Goal: Task Accomplishment & Management: Manage account settings

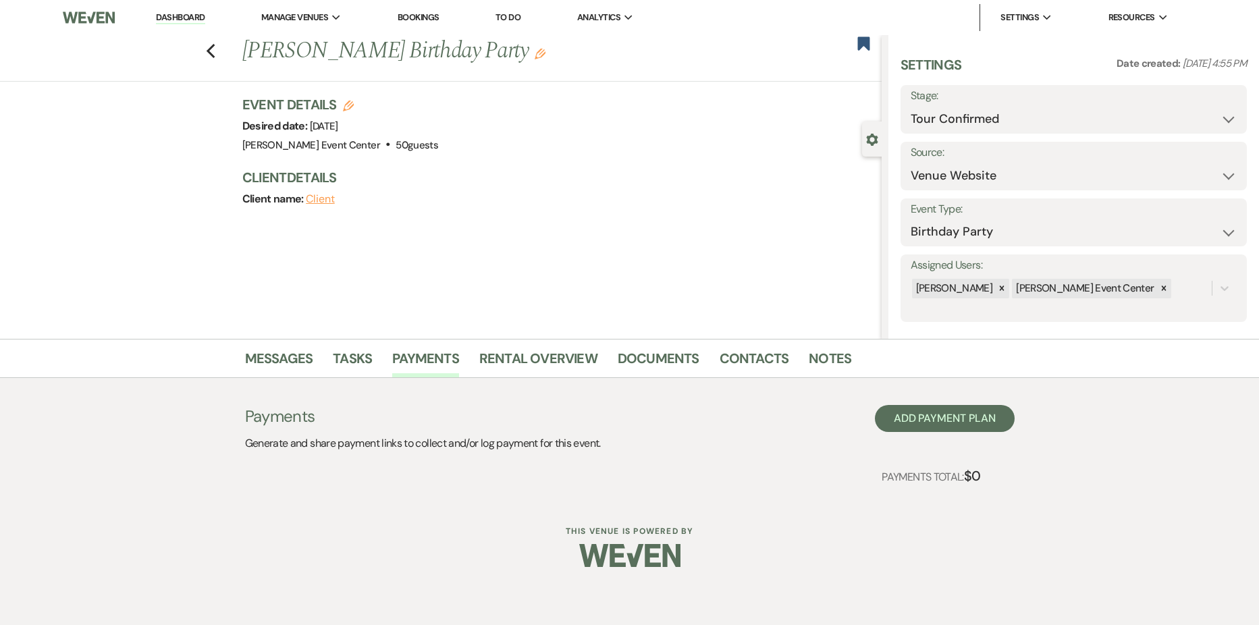
select select "4"
select select "5"
select select "4"
click at [210, 56] on icon "Previous" at bounding box center [211, 51] width 10 height 16
select select "2"
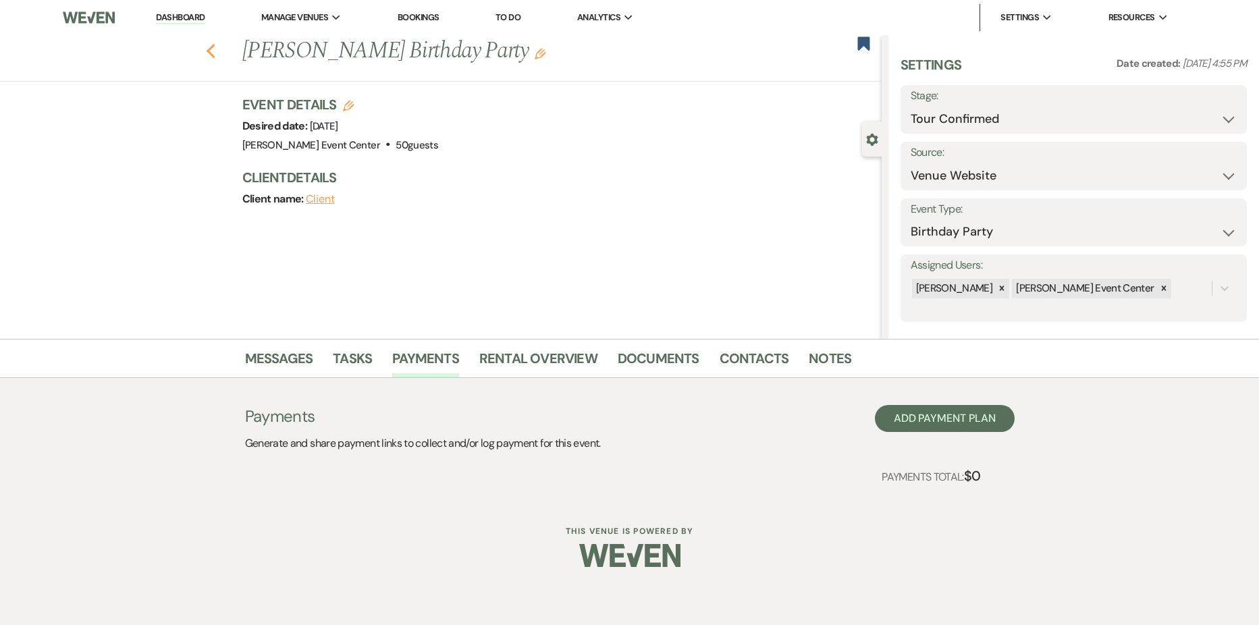
select select "4"
select select "6"
select select "9"
select select "5"
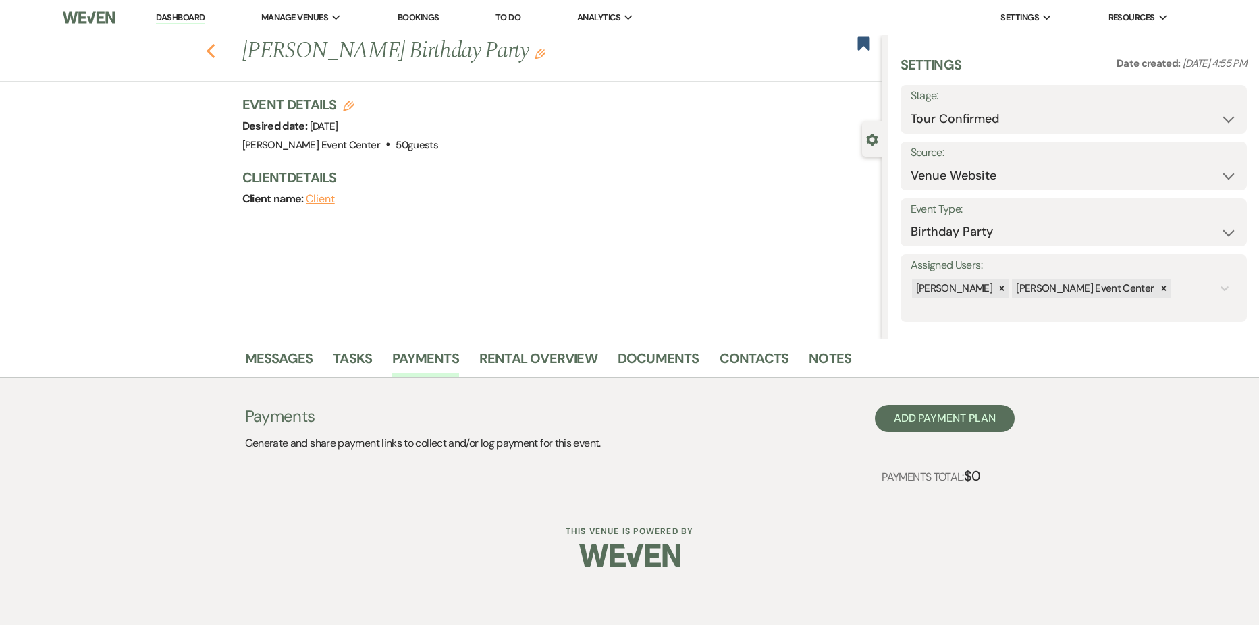
select select "2"
select select "6"
select select "5"
select select "9"
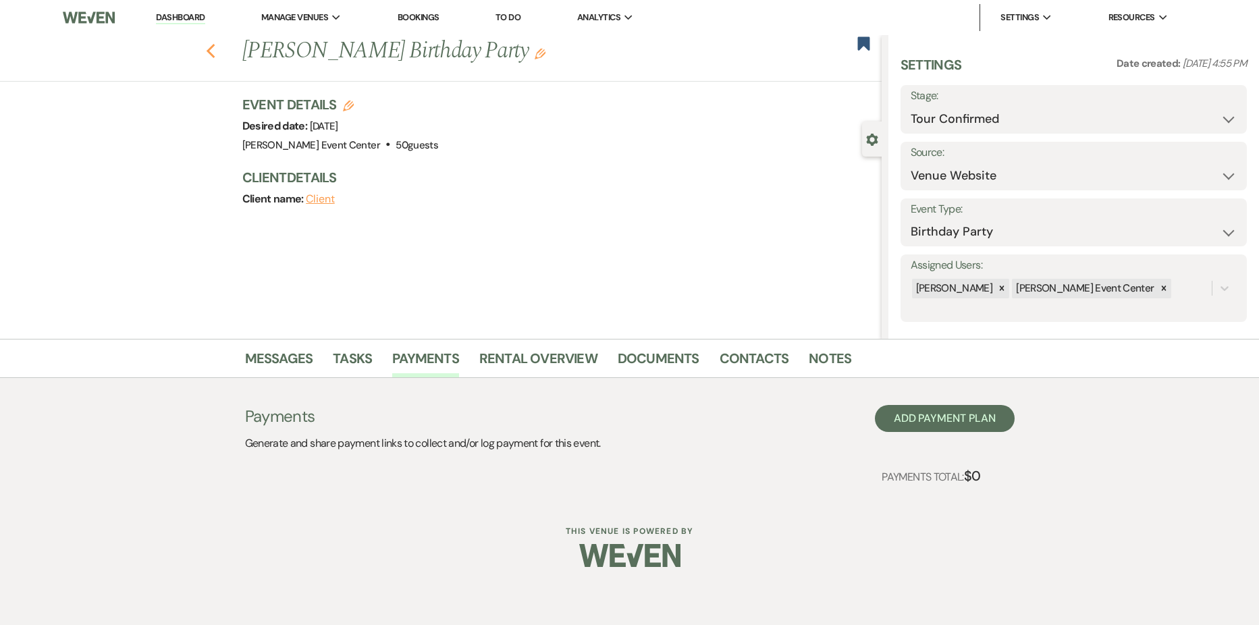
select select "4"
select select "6"
select select "8"
select select "6"
select select "8"
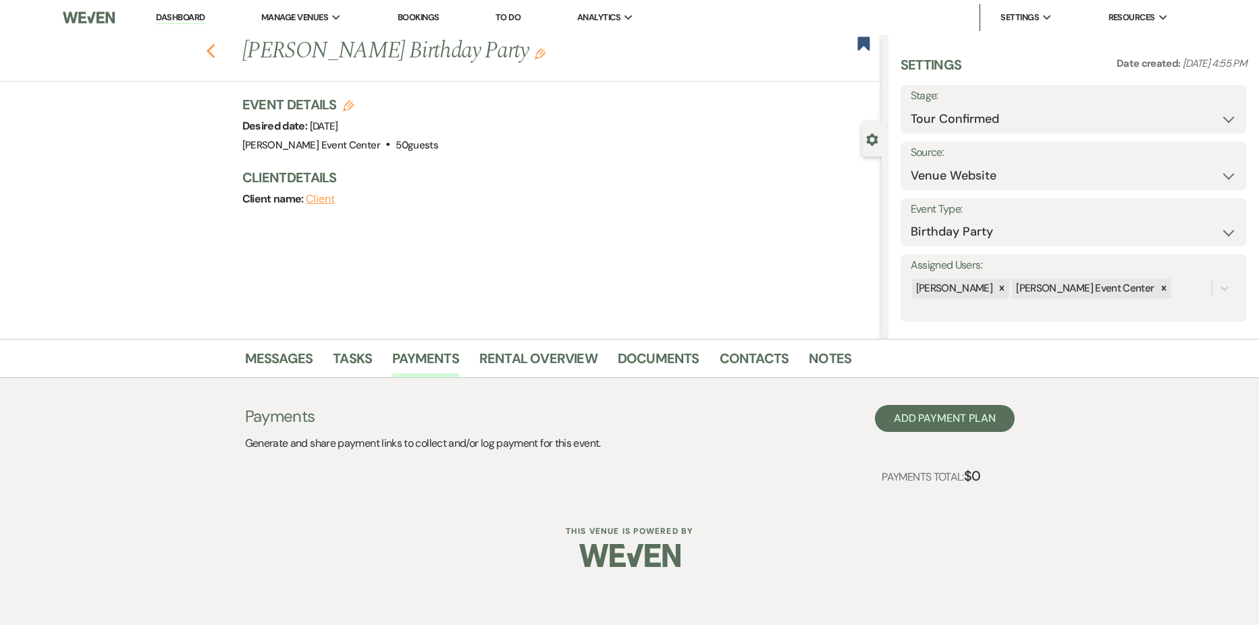
select select "2"
select select "8"
select select "2"
select select "8"
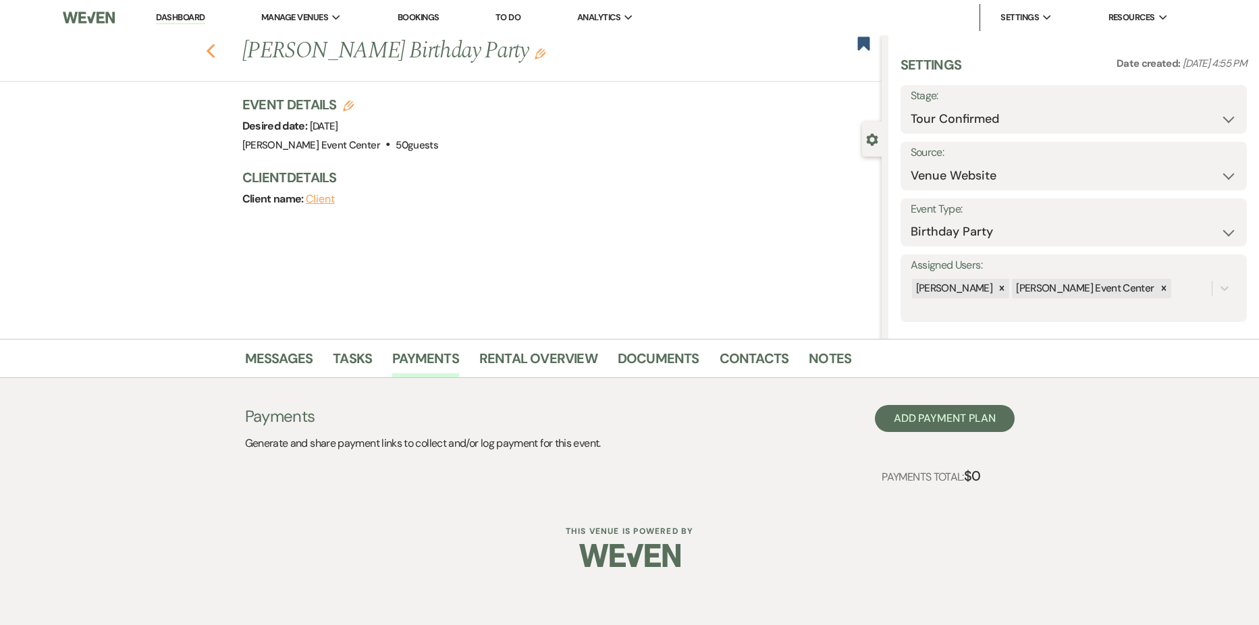
select select "6"
select select "2"
select select "8"
select select "7"
select select "8"
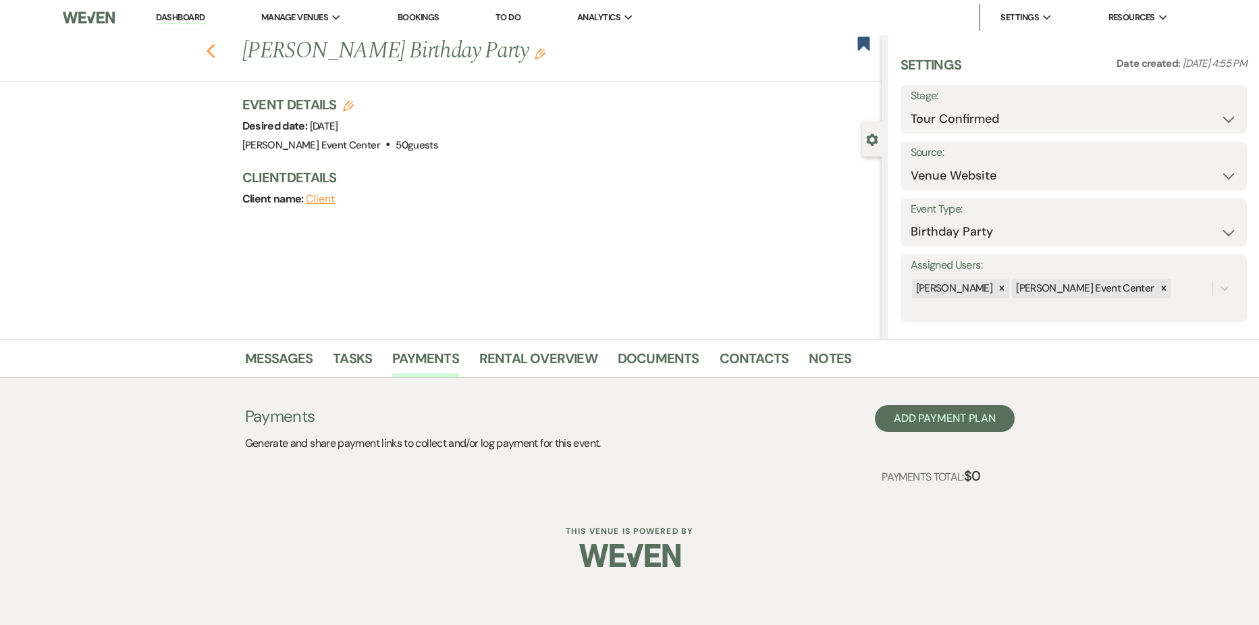
select select "7"
select select "8"
select select "11"
select select "8"
select select "5"
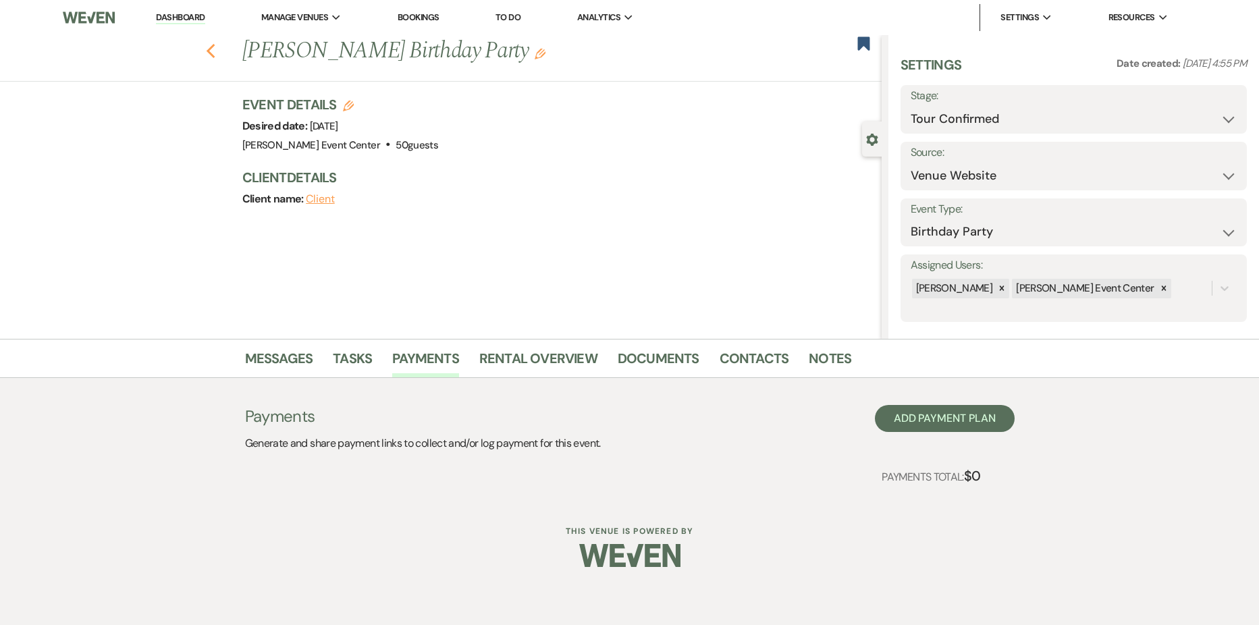
select select "8"
select select "6"
select select "5"
select select "8"
select select "6"
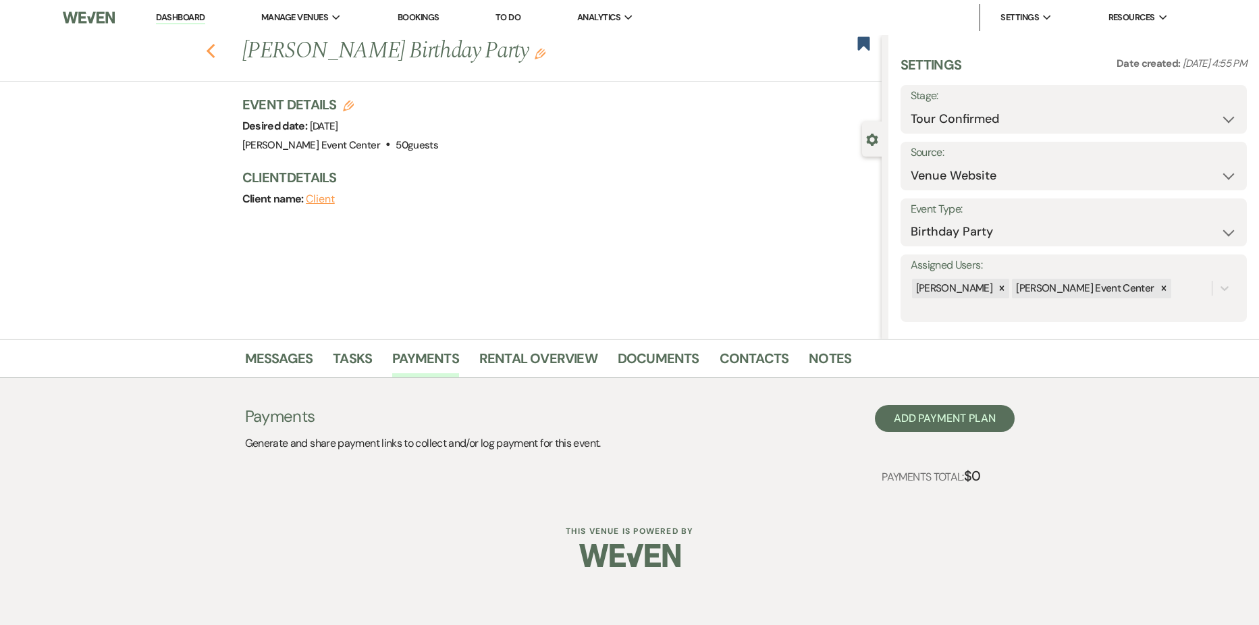
select select "2"
select select "8"
select select "4"
select select "8"
select select "6"
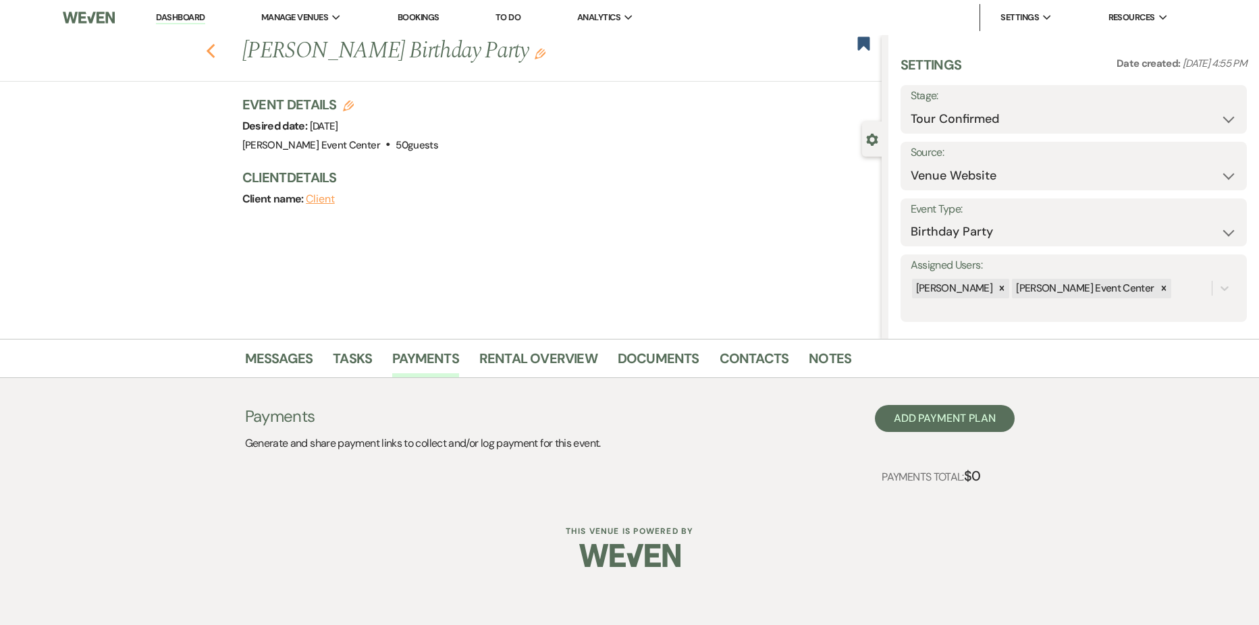
select select "8"
select select "5"
select select "8"
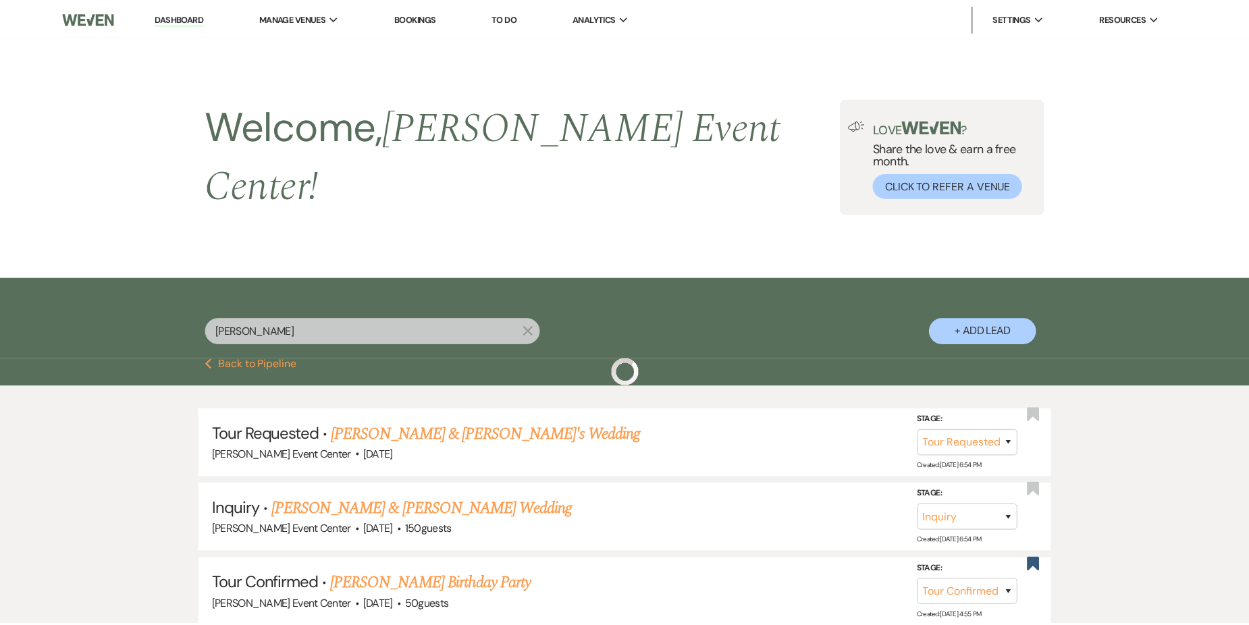
scroll to position [270, 0]
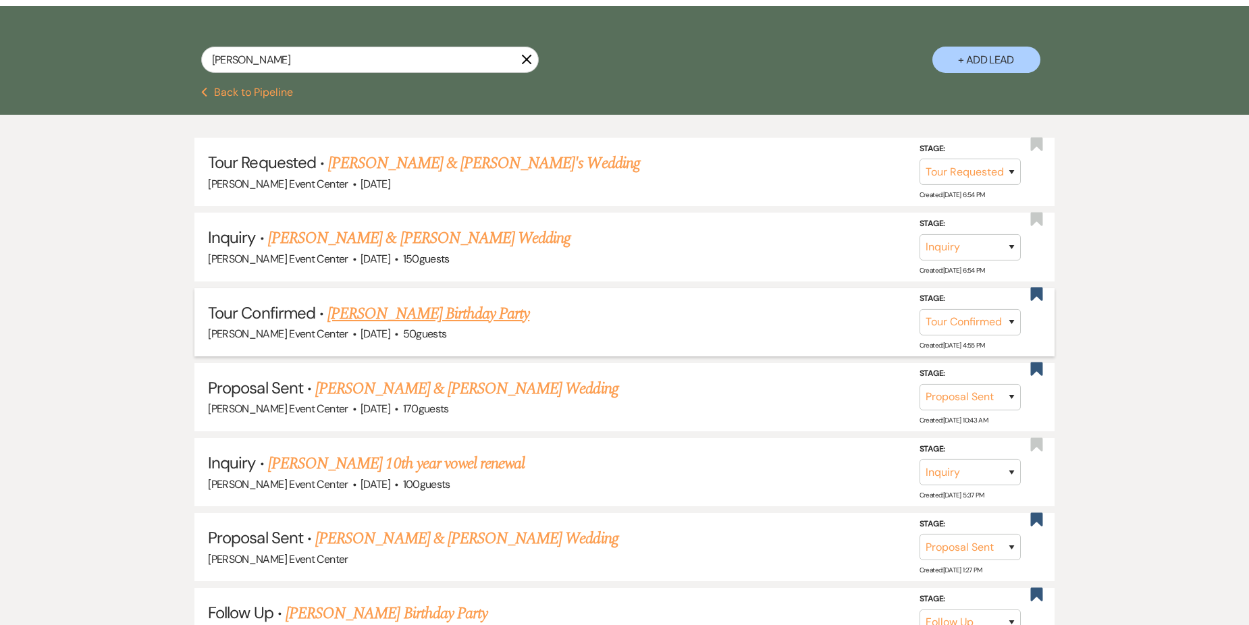
click at [481, 302] on link "[PERSON_NAME] Birthday Party" at bounding box center [429, 314] width 202 height 24
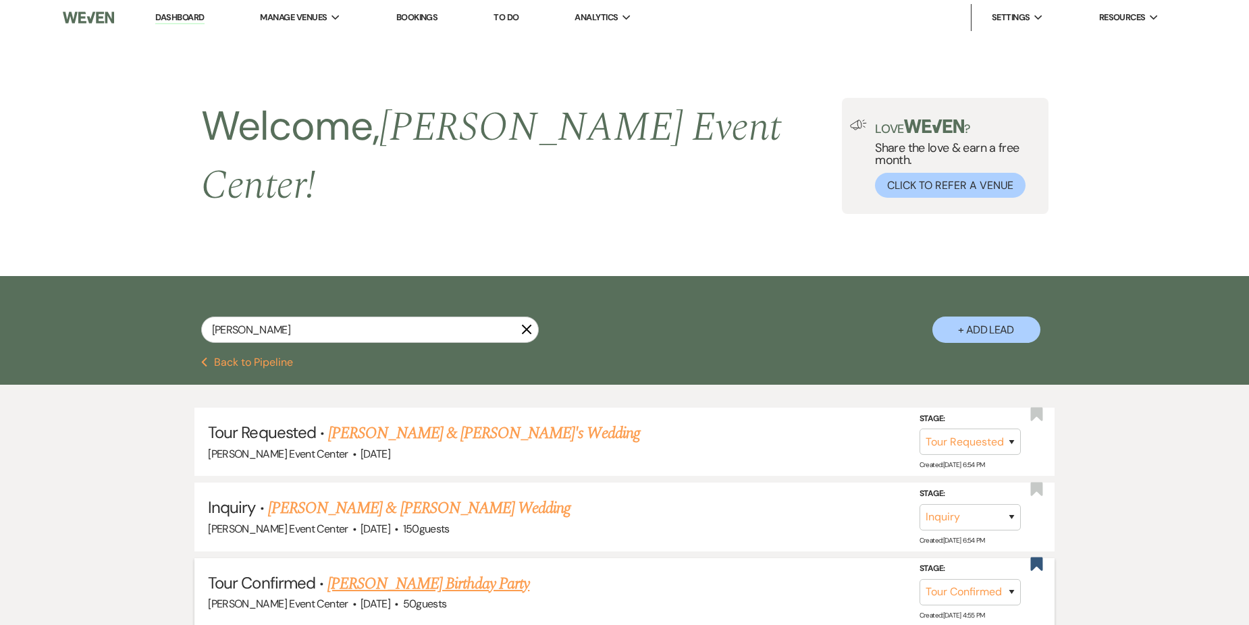
select select "4"
select select "5"
select select "4"
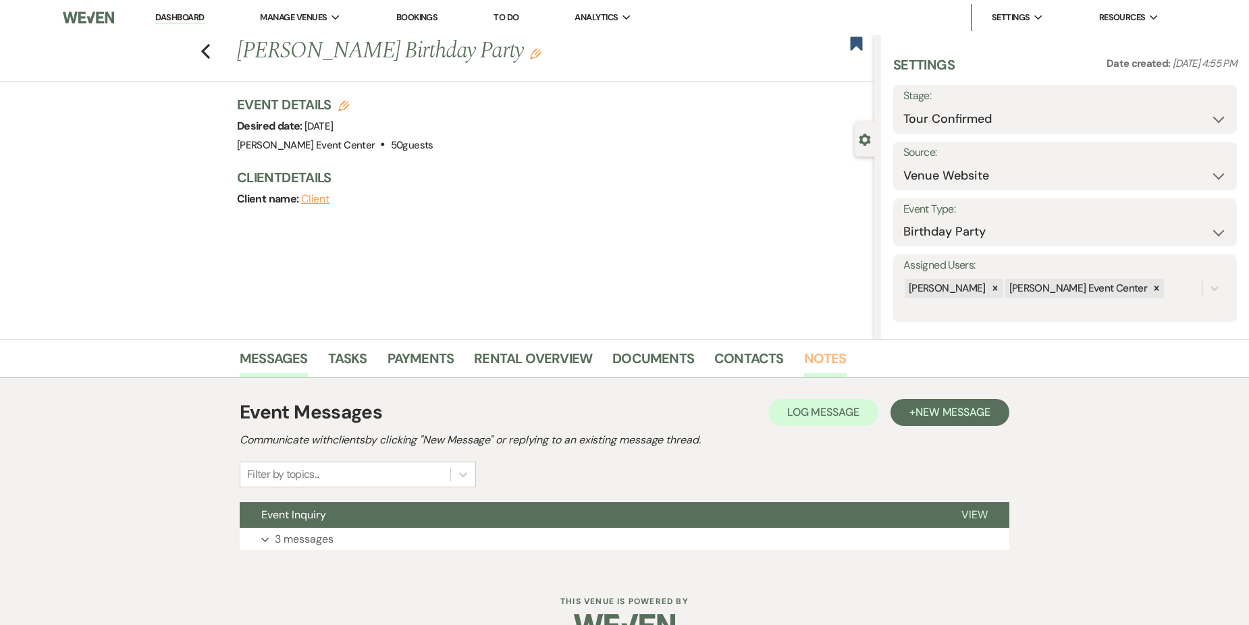
click at [825, 357] on link "Notes" at bounding box center [825, 363] width 43 height 30
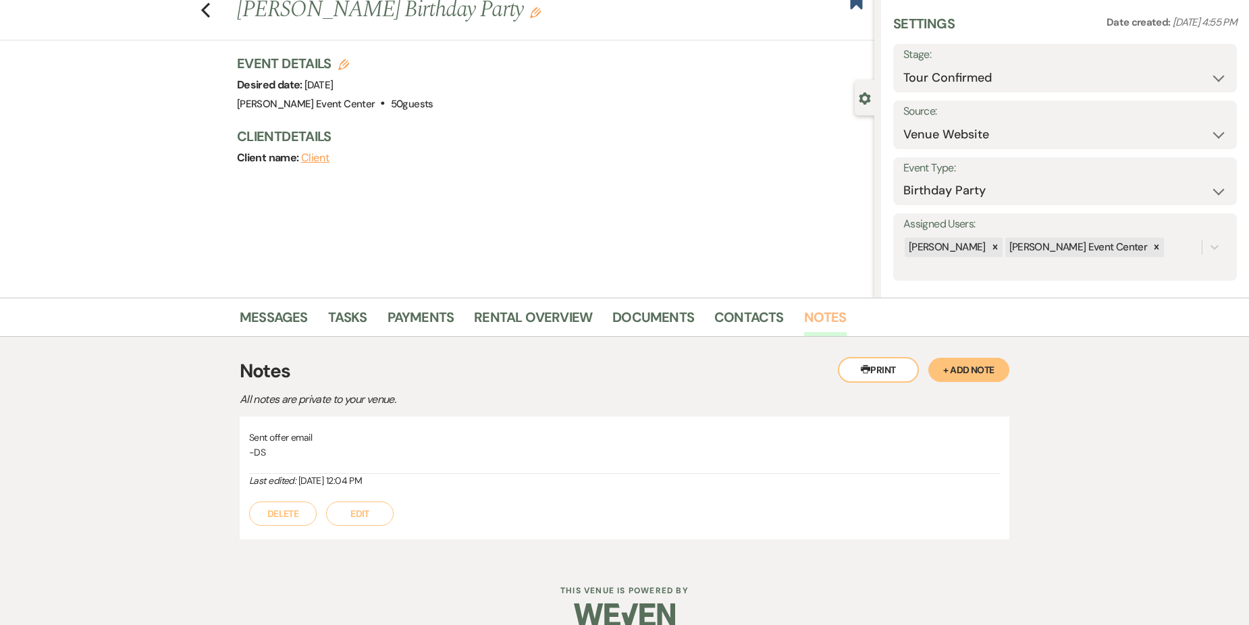
scroll to position [63, 0]
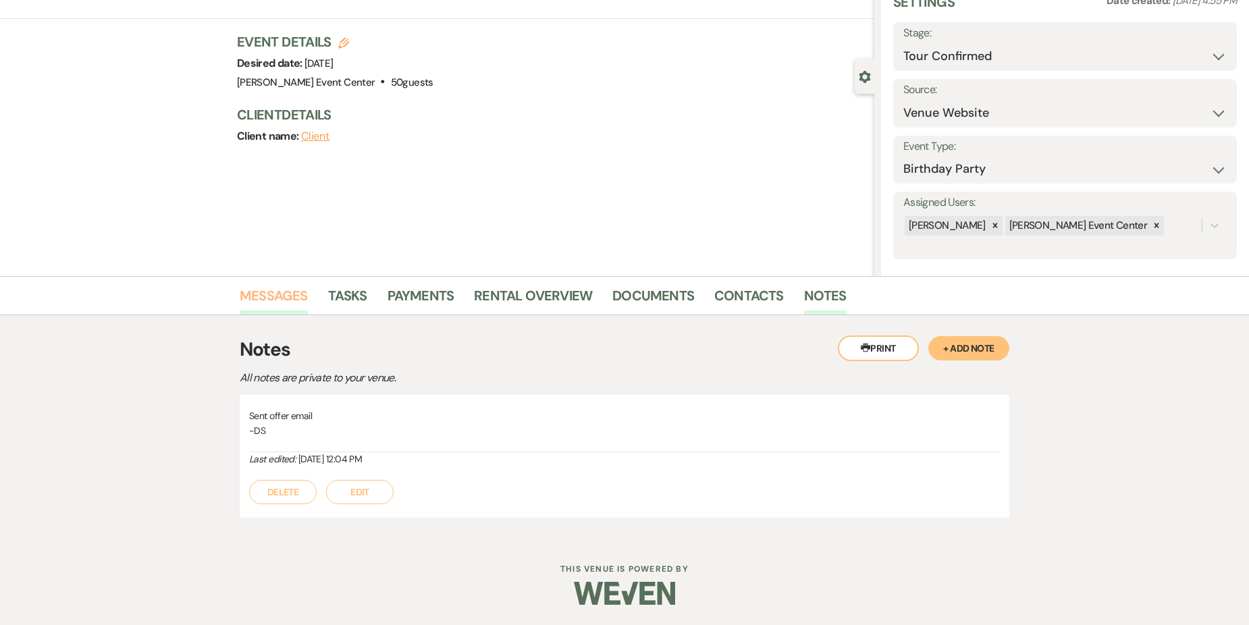
click at [278, 301] on link "Messages" at bounding box center [274, 300] width 68 height 30
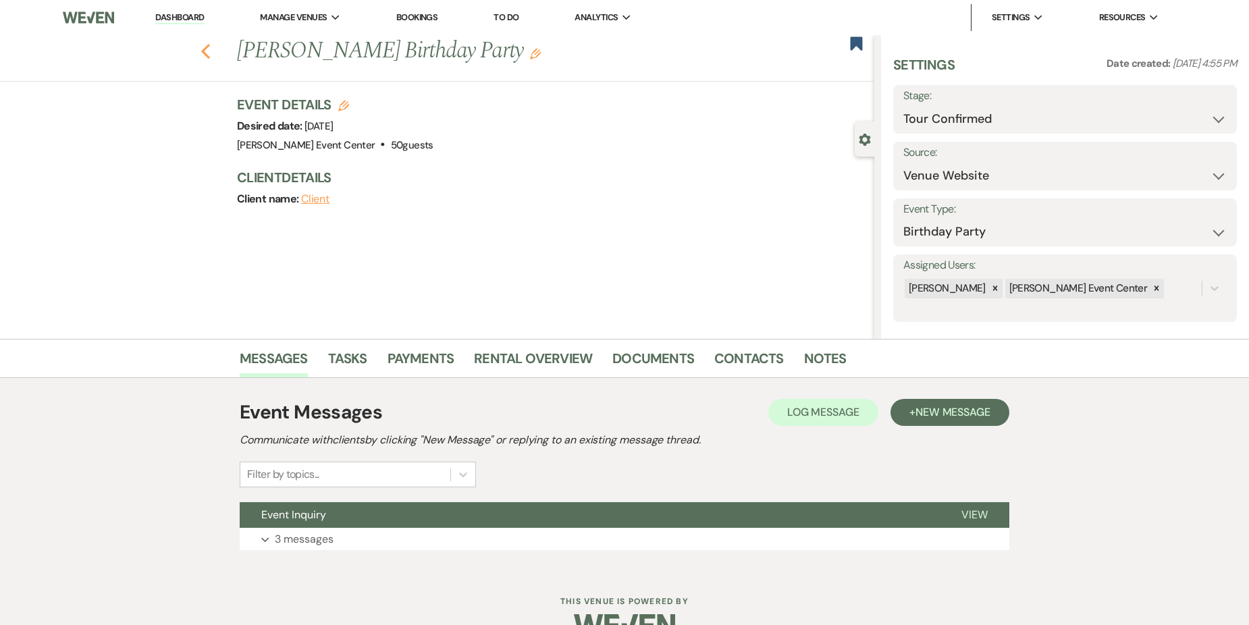
click at [207, 53] on icon "Previous" at bounding box center [206, 51] width 10 height 16
select select "2"
select select "4"
select select "6"
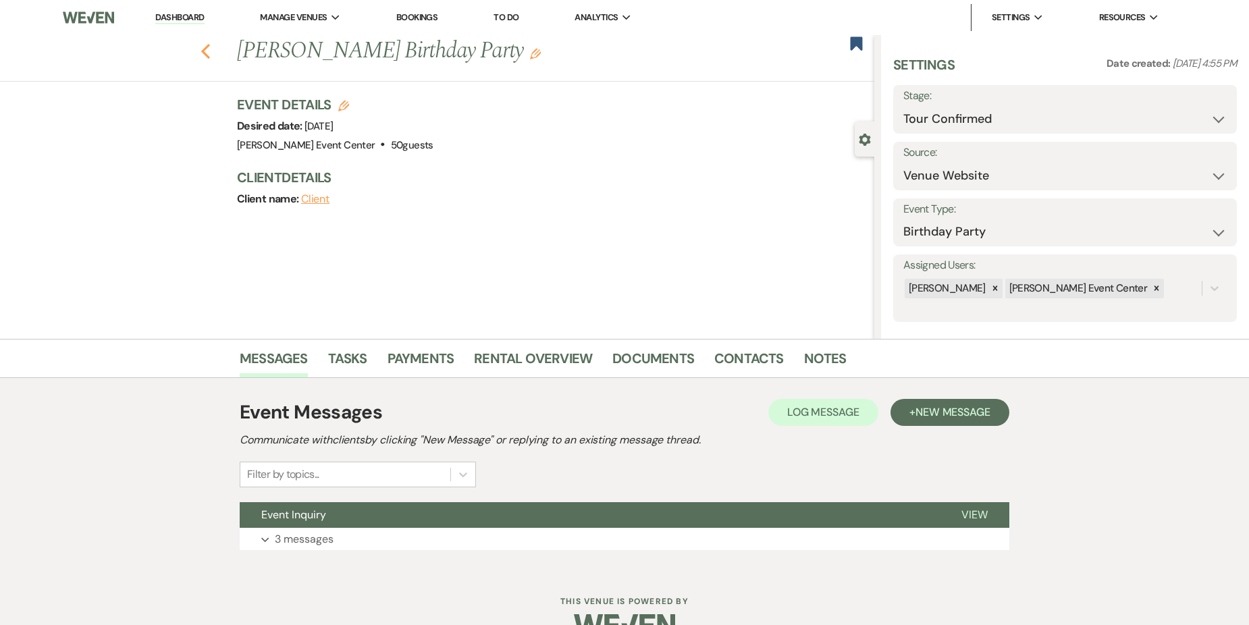
select select "9"
select select "5"
select select "2"
select select "6"
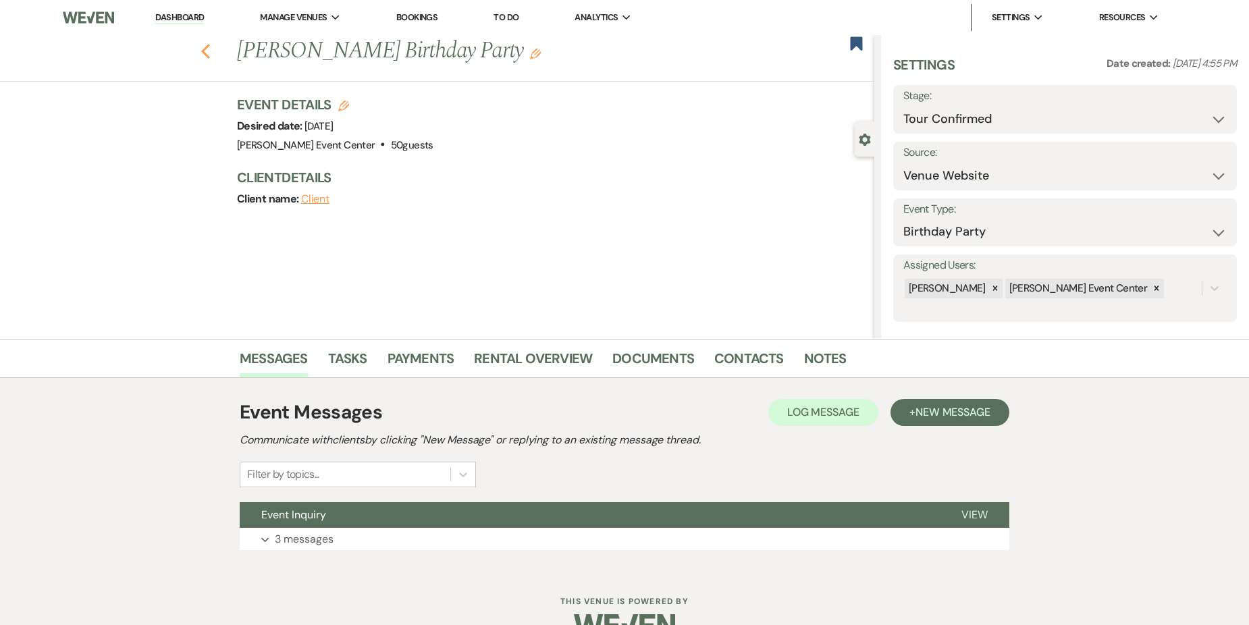
select select "5"
select select "9"
select select "4"
select select "6"
select select "8"
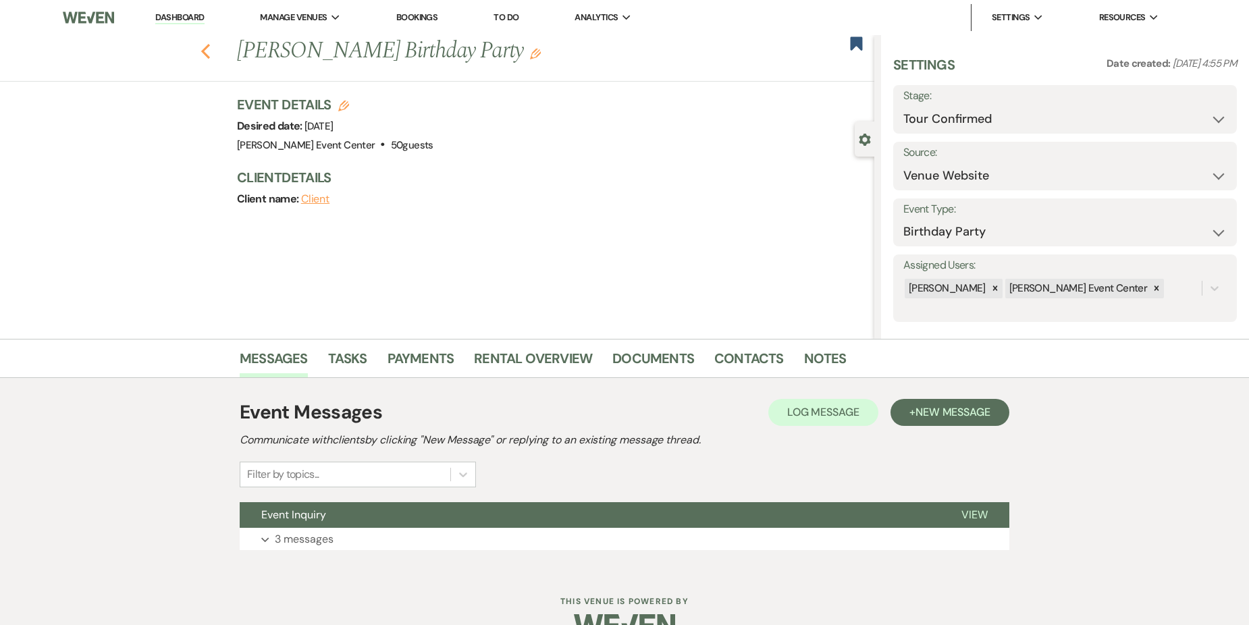
select select "6"
select select "8"
select select "2"
select select "8"
select select "2"
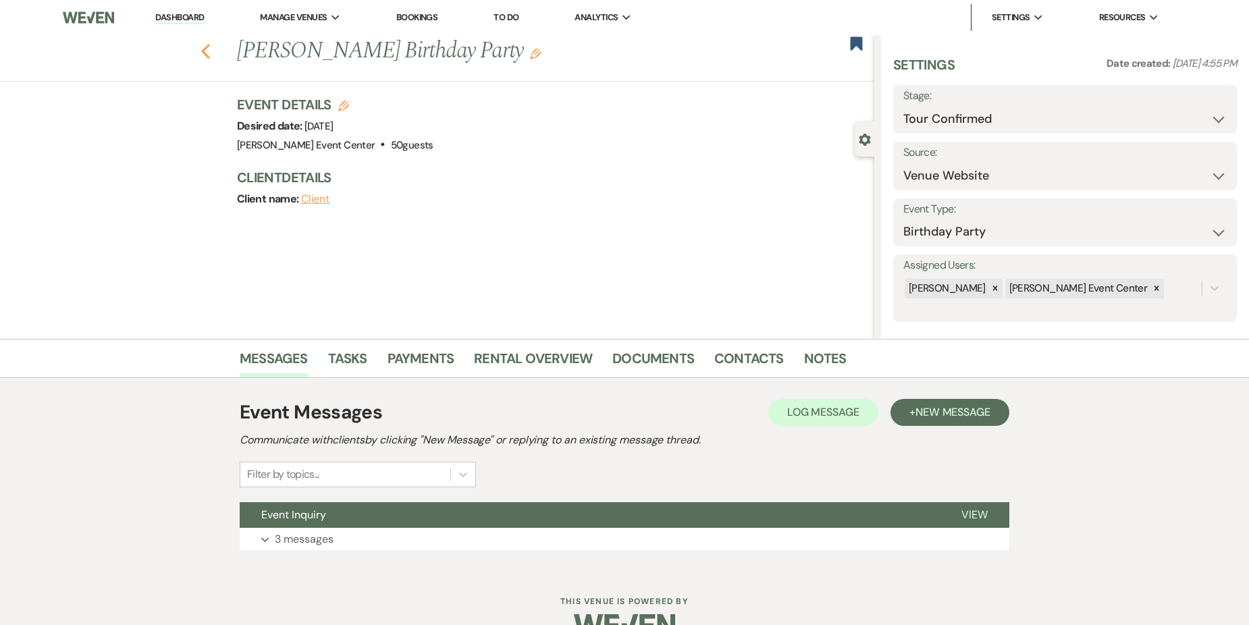
select select "8"
select select "6"
select select "2"
select select "8"
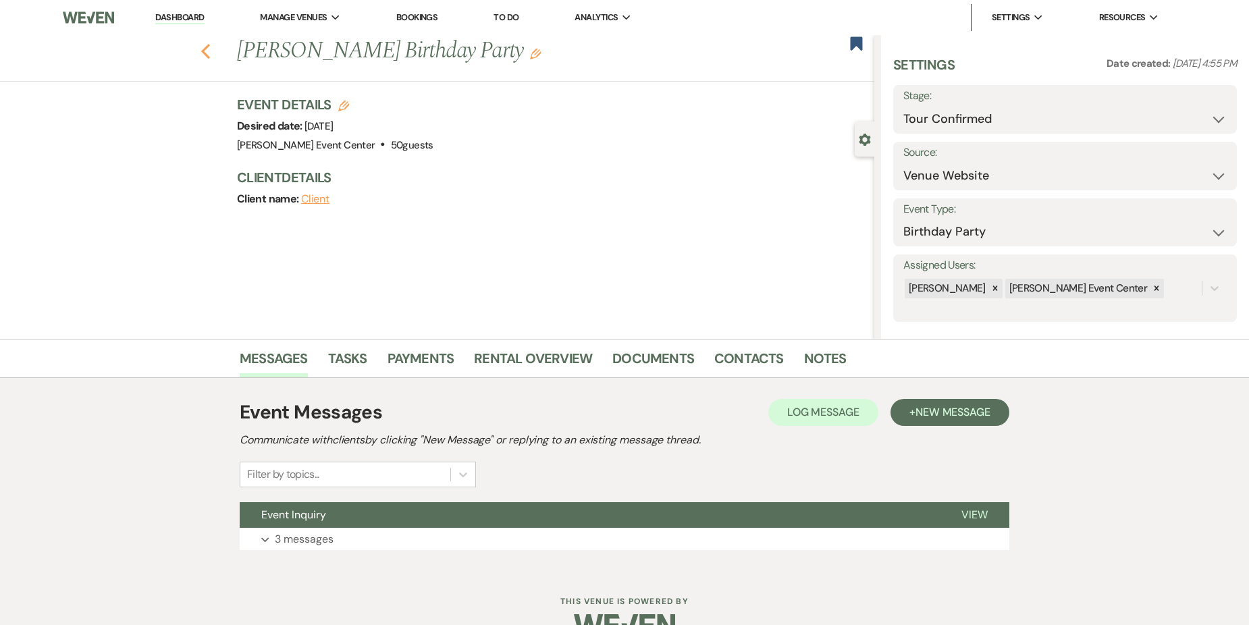
select select "7"
select select "8"
select select "7"
select select "8"
select select "11"
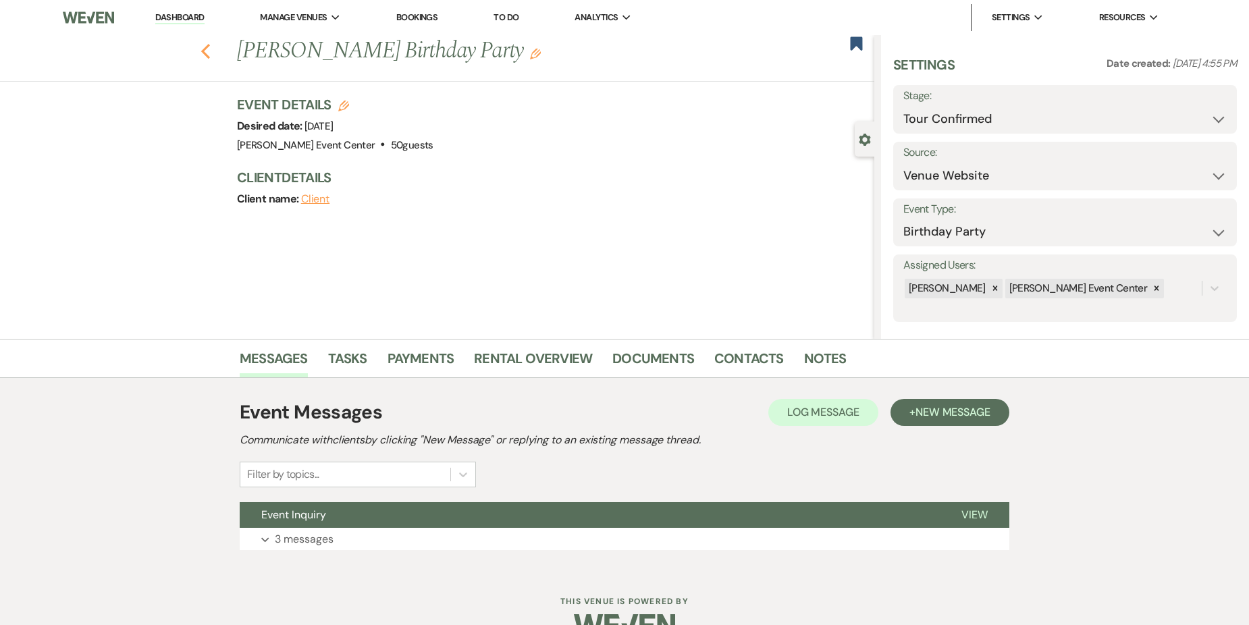
select select "8"
select select "5"
select select "8"
select select "6"
select select "5"
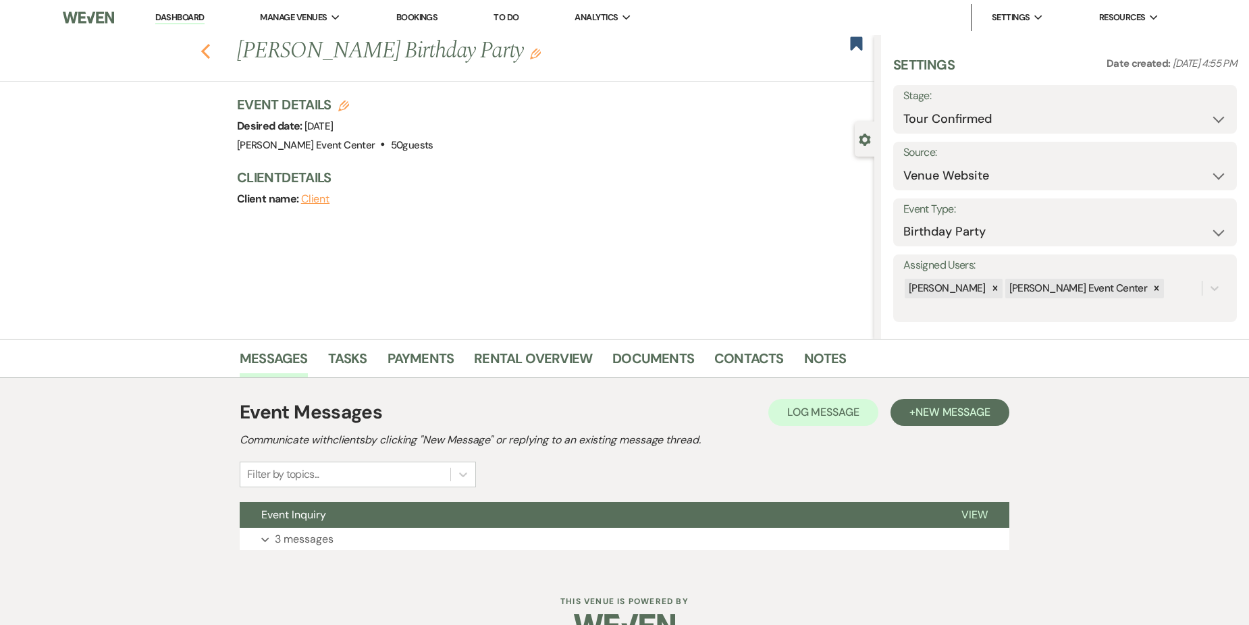
select select "8"
select select "6"
select select "2"
select select "8"
select select "4"
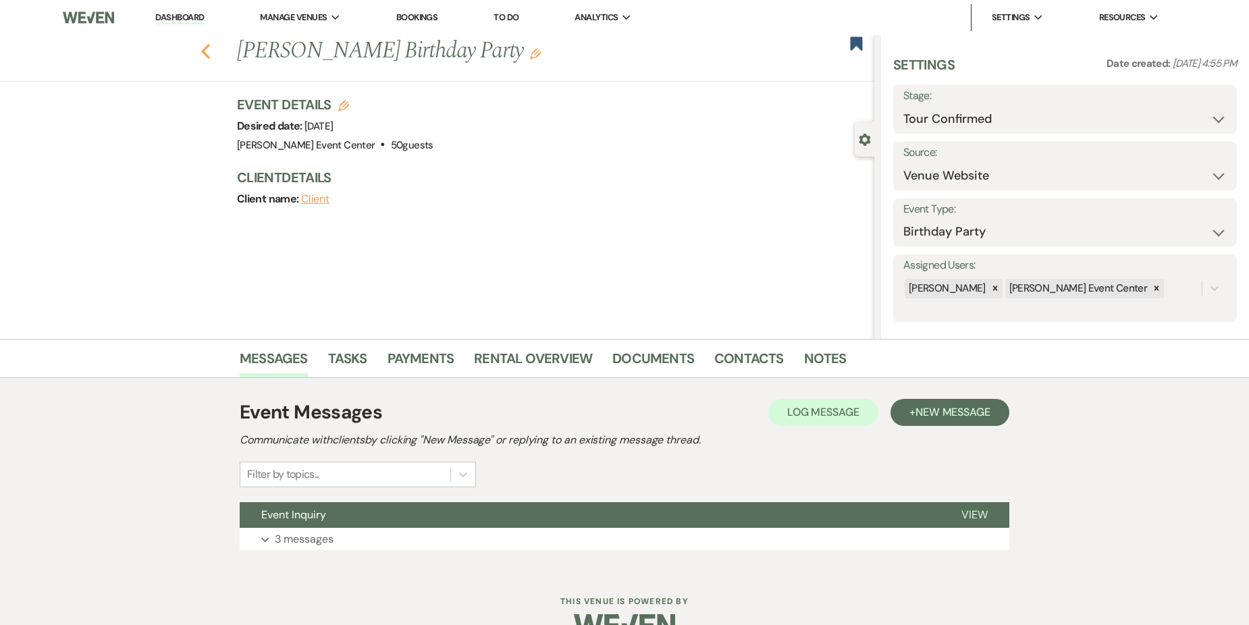
select select "8"
select select "6"
select select "8"
select select "5"
select select "8"
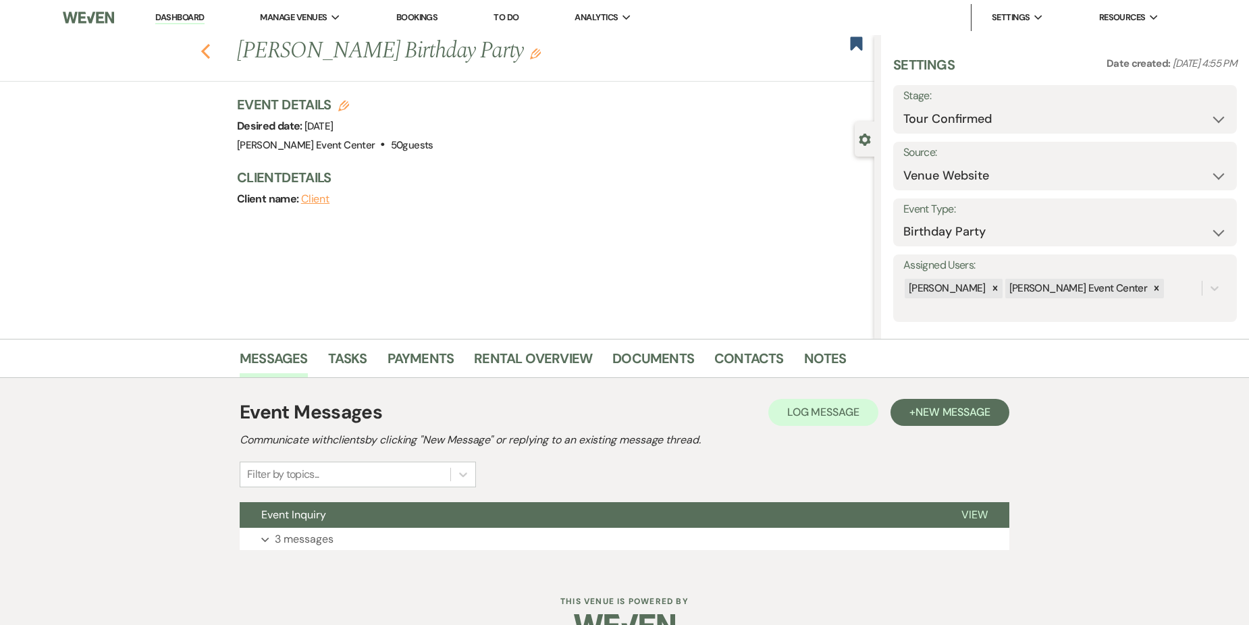
select select "8"
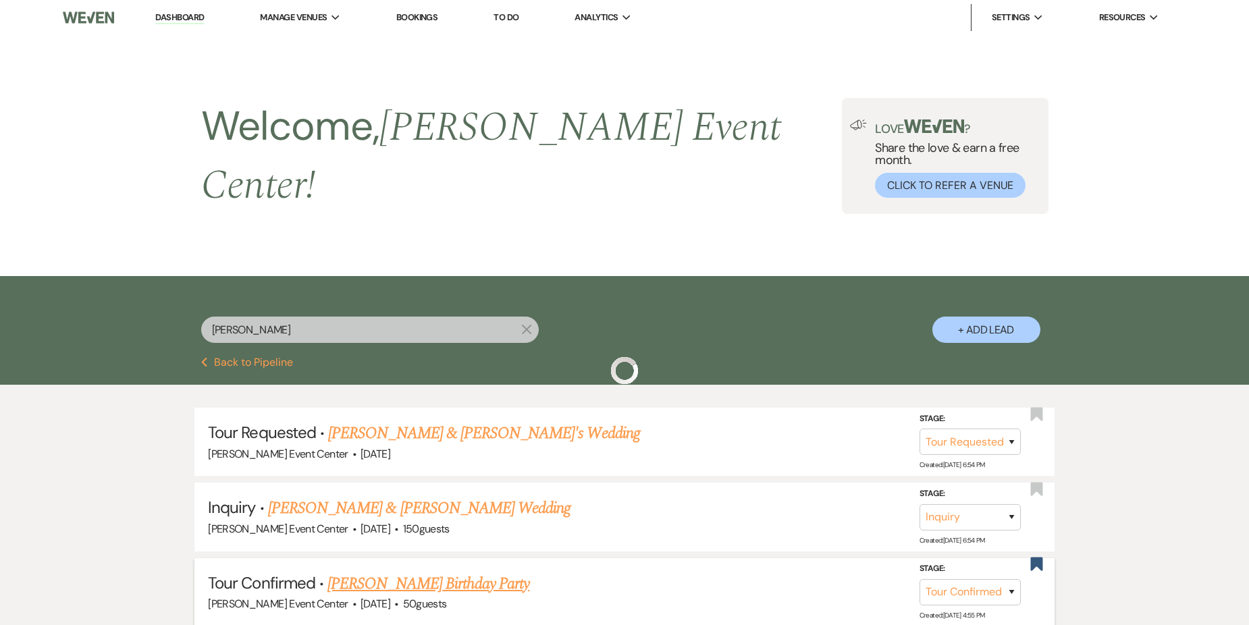
scroll to position [270, 0]
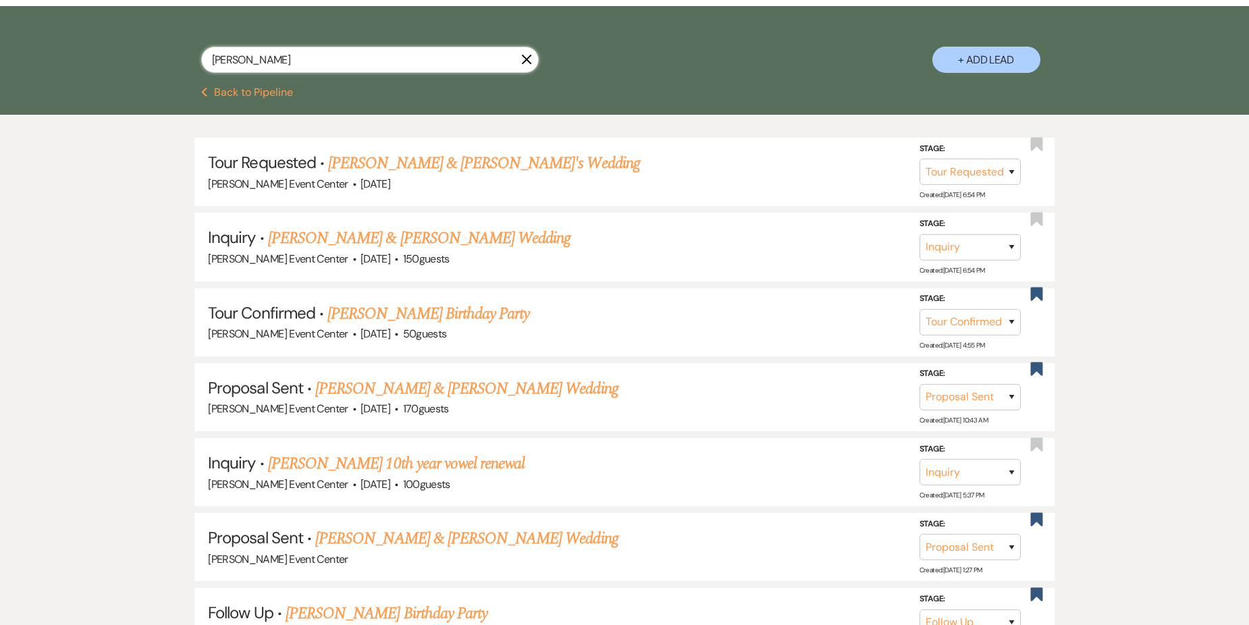
click at [314, 51] on input "[PERSON_NAME]" at bounding box center [370, 60] width 338 height 26
type input "A"
drag, startPoint x: 314, startPoint y: 51, endPoint x: 262, endPoint y: 20, distance: 60.9
click at [321, 57] on input "text" at bounding box center [370, 60] width 338 height 26
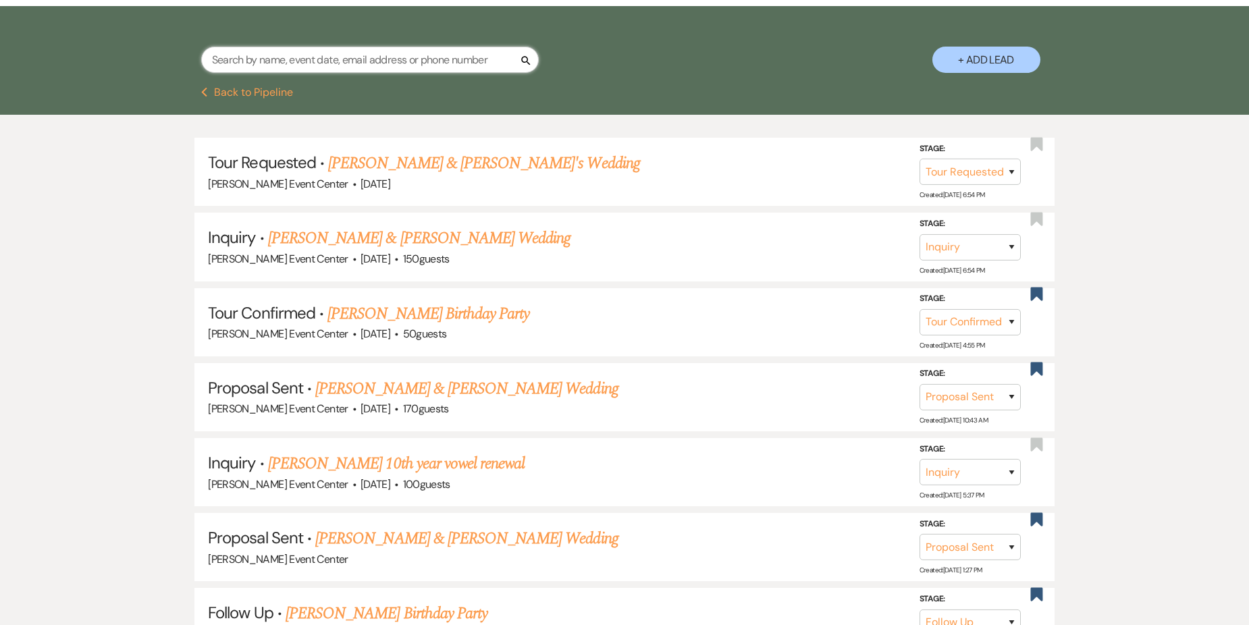
type input "C"
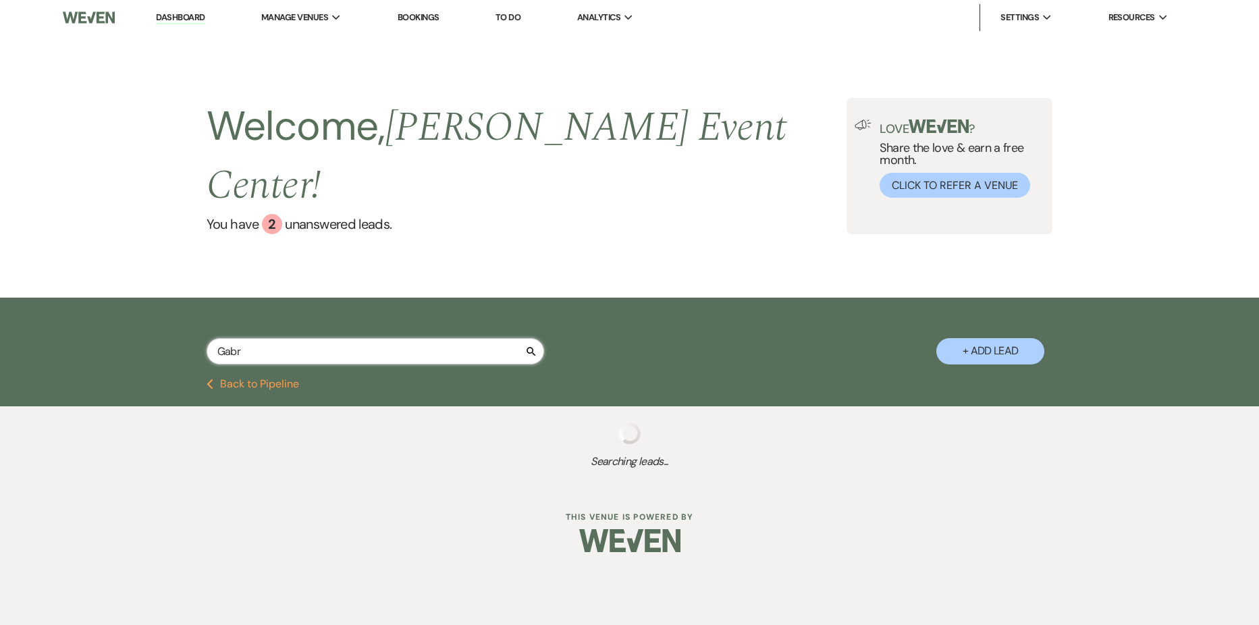
click at [240, 338] on input "Gabr" at bounding box center [376, 351] width 338 height 26
click at [249, 338] on input "Gabr" at bounding box center [376, 351] width 338 height 26
click at [286, 338] on input "Gabr" at bounding box center [376, 351] width 338 height 26
type input "Gabr"
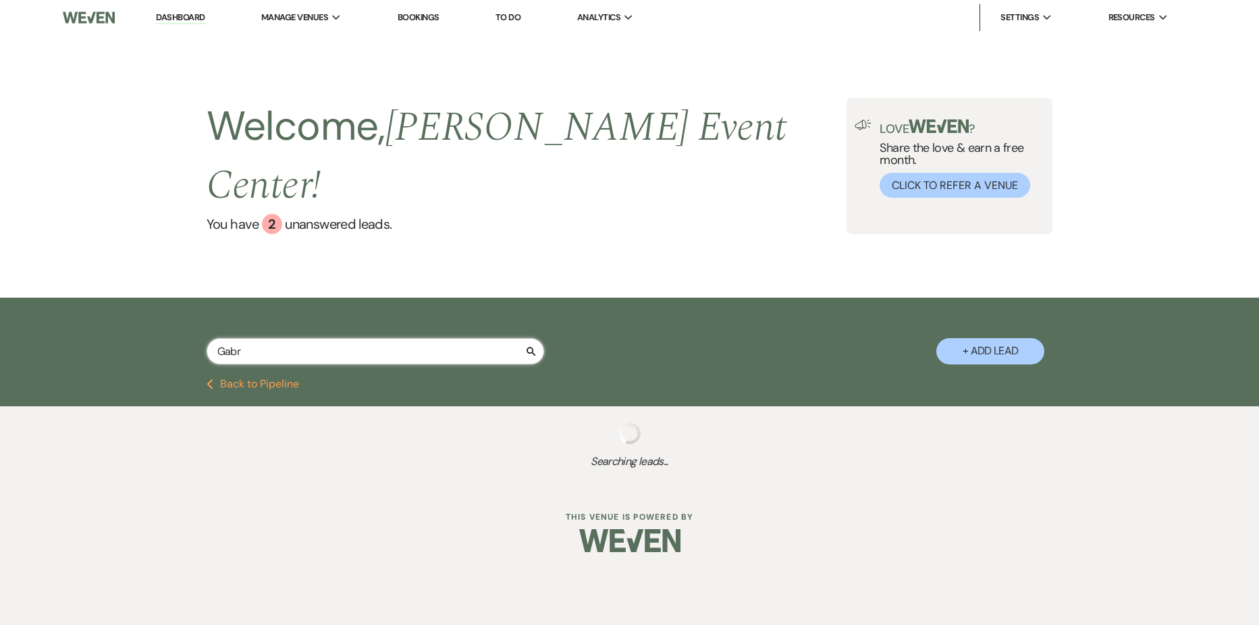
select select "2"
select select "6"
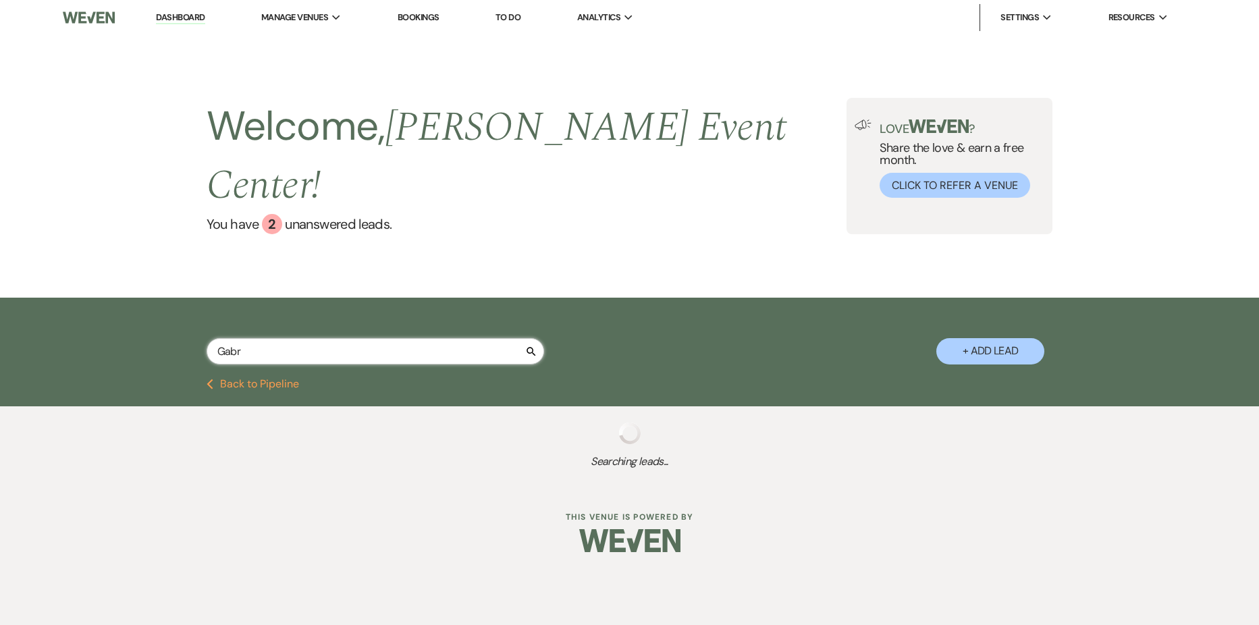
select select "2"
select select "5"
select select "2"
select select "6"
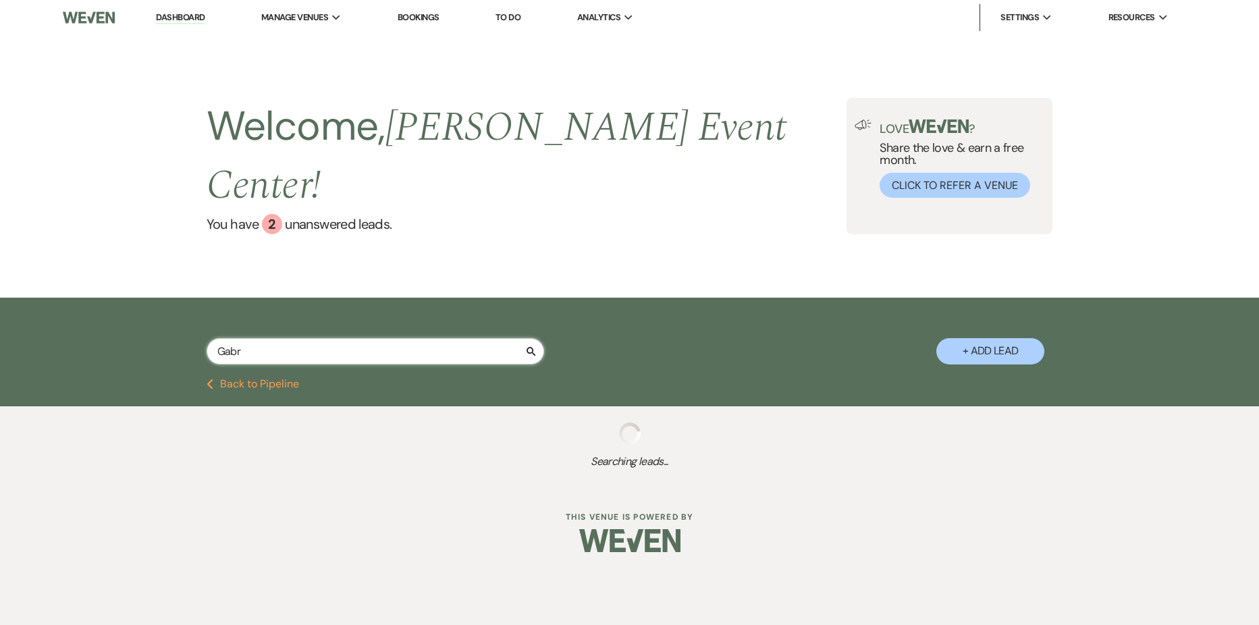
select select "6"
select select "2"
select select "5"
select select "8"
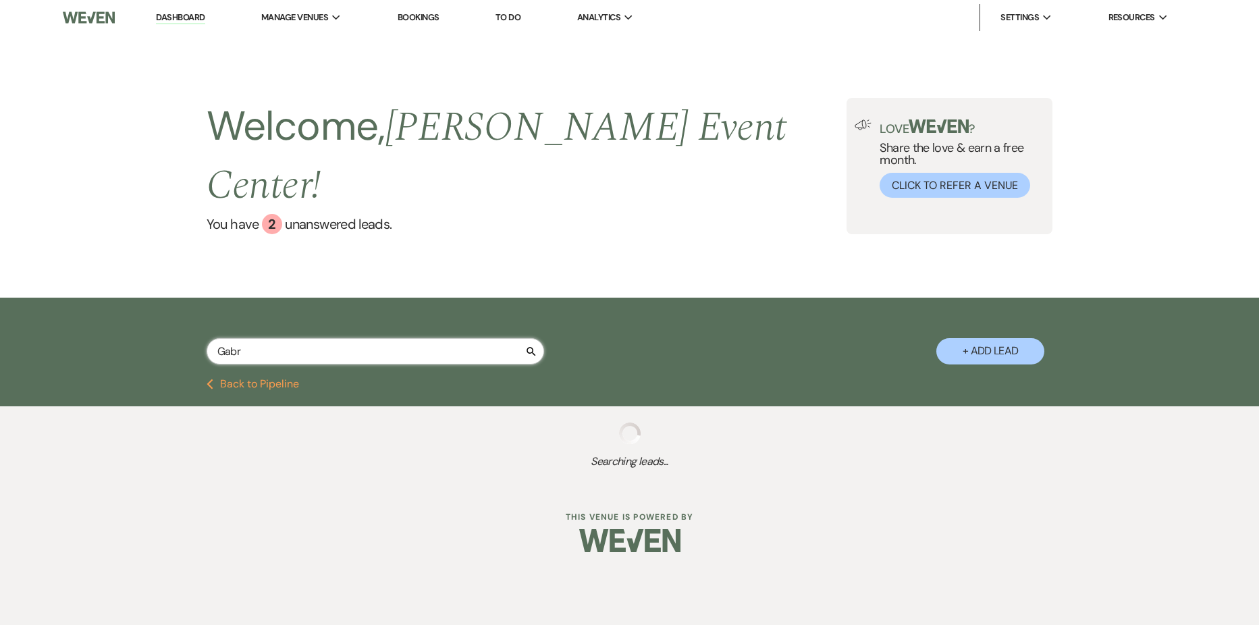
select select "4"
select select "2"
select select "5"
select select "4"
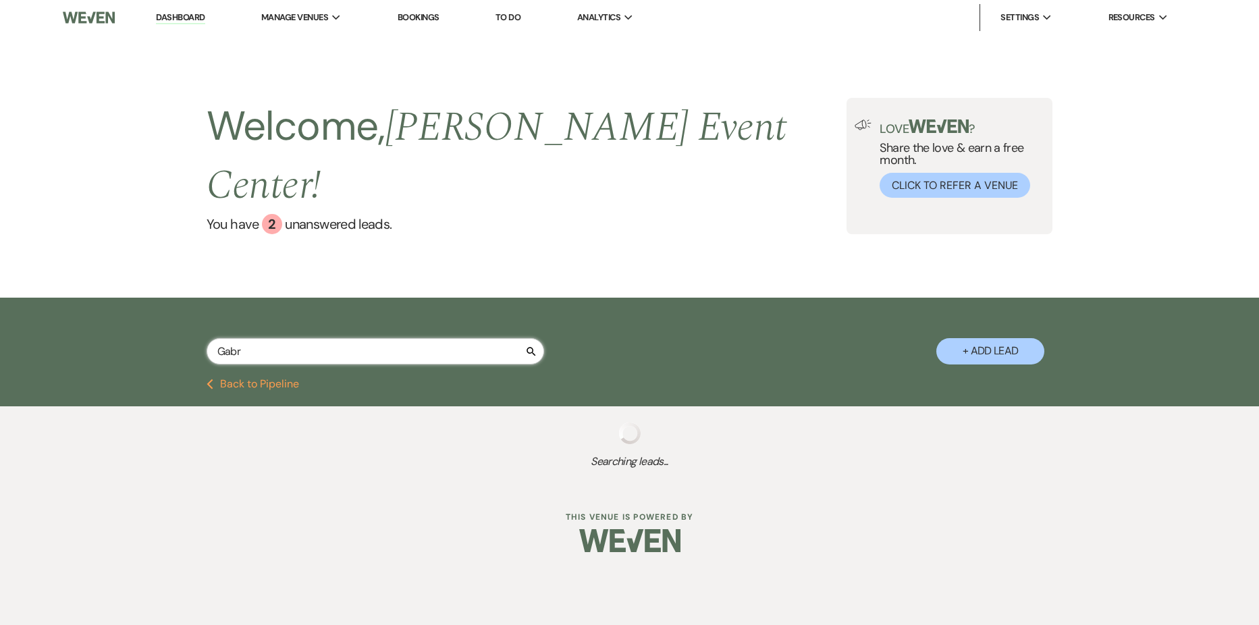
select select "2"
select select "6"
select select "5"
select select "8"
select select "4"
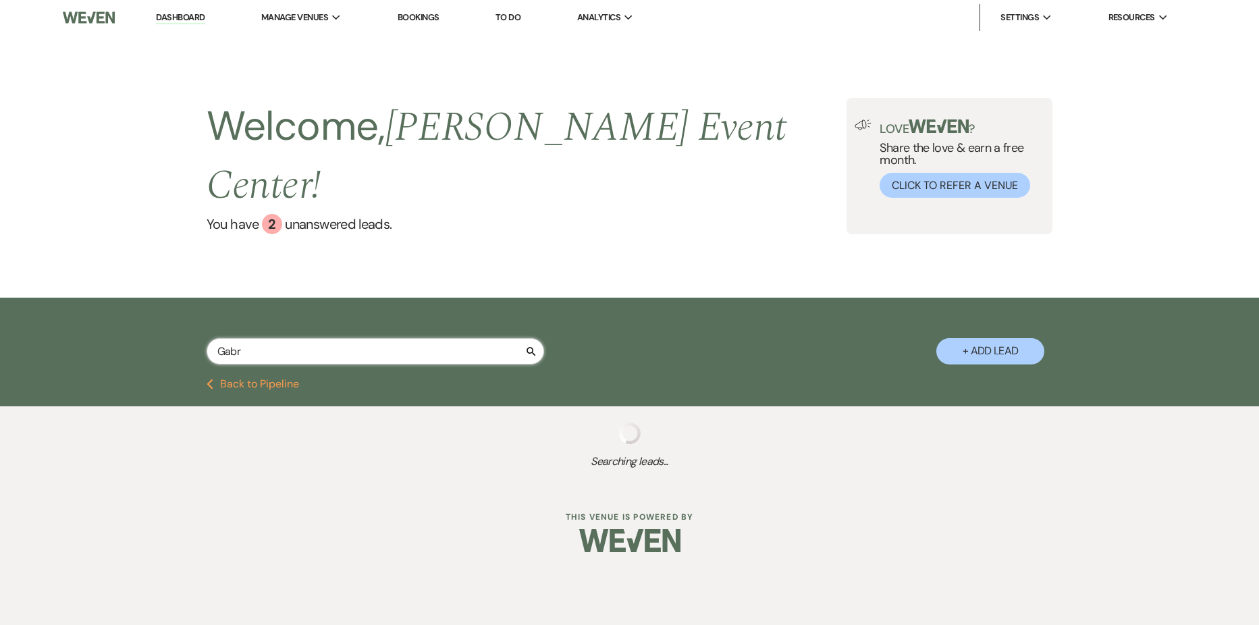
select select "2"
select select "5"
select select "6"
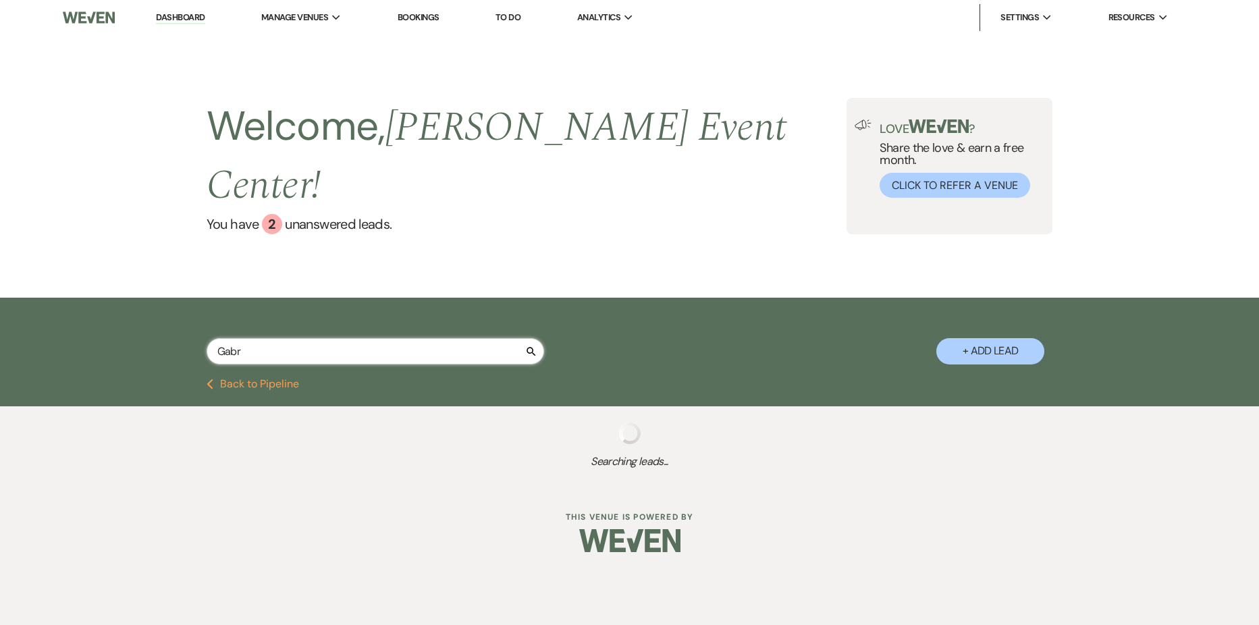
select select "6"
select select "2"
select select "4"
select select "6"
select select "2"
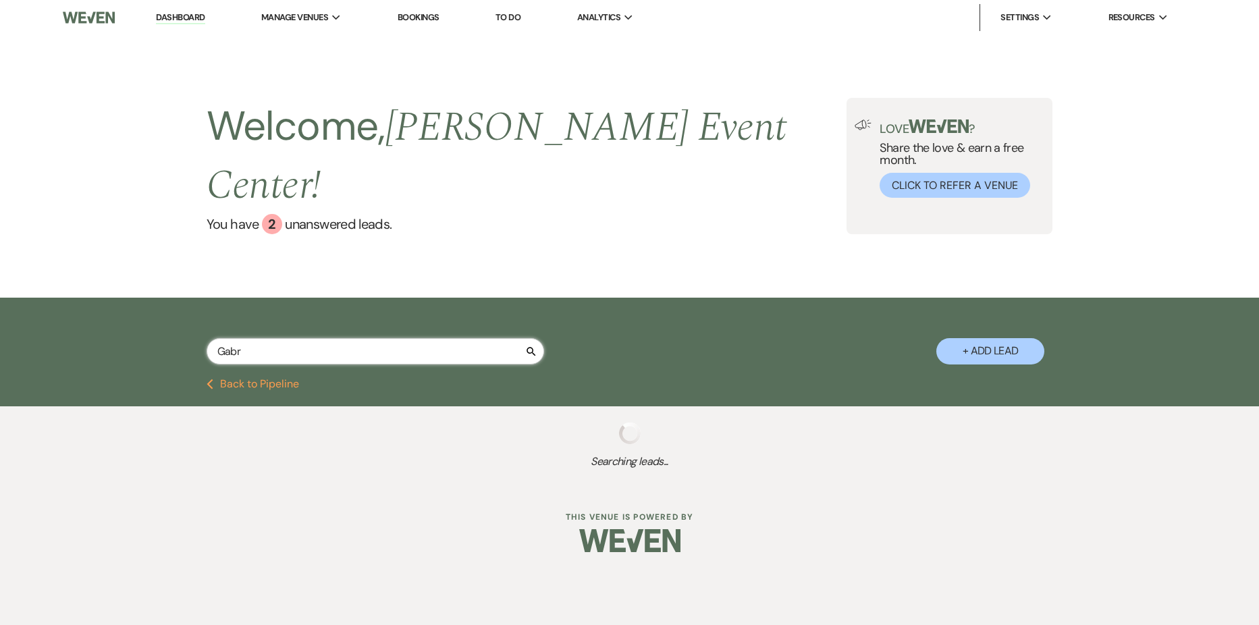
select select "6"
select select "4"
select select "8"
select select "4"
select select "8"
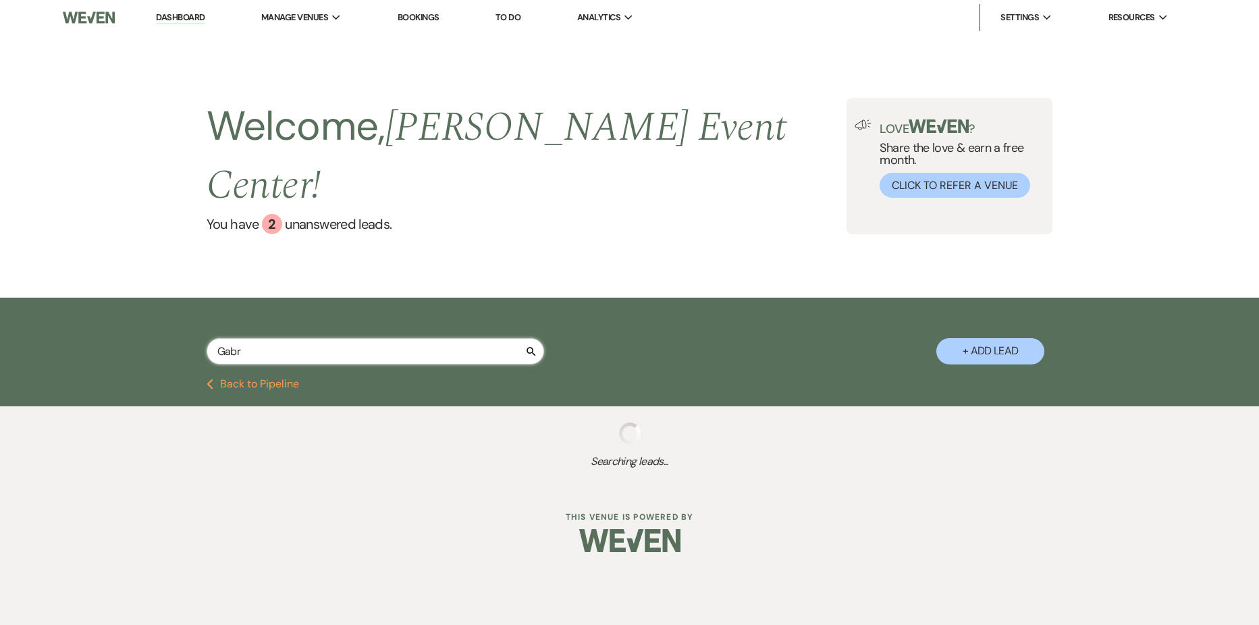
select select "4"
select select "8"
select select "4"
select select "5"
select select "9"
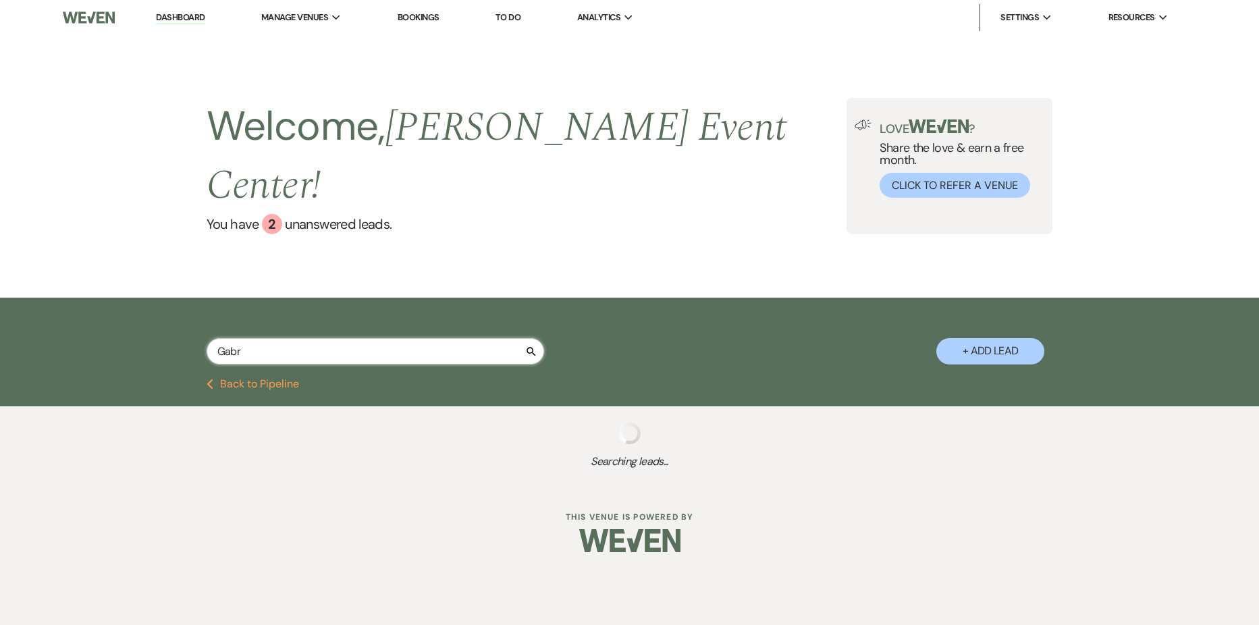
select select "6"
select select "2"
select select "4"
select select "2"
select select "5"
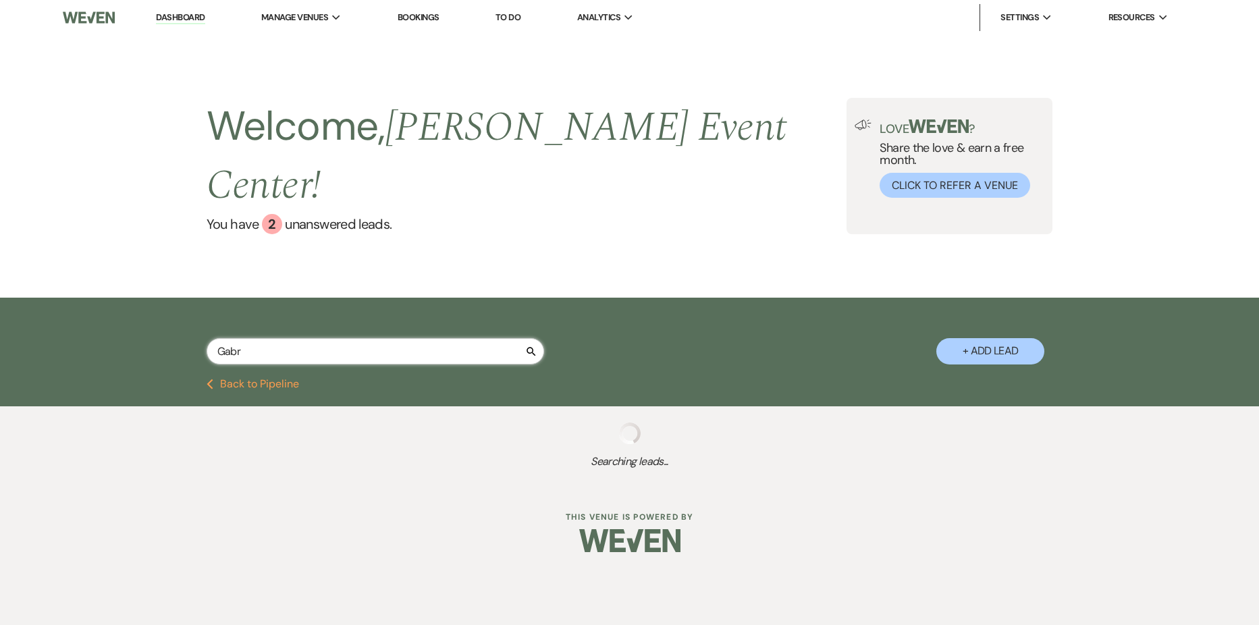
select select "8"
select select "11"
select select "5"
select select "8"
select select "1"
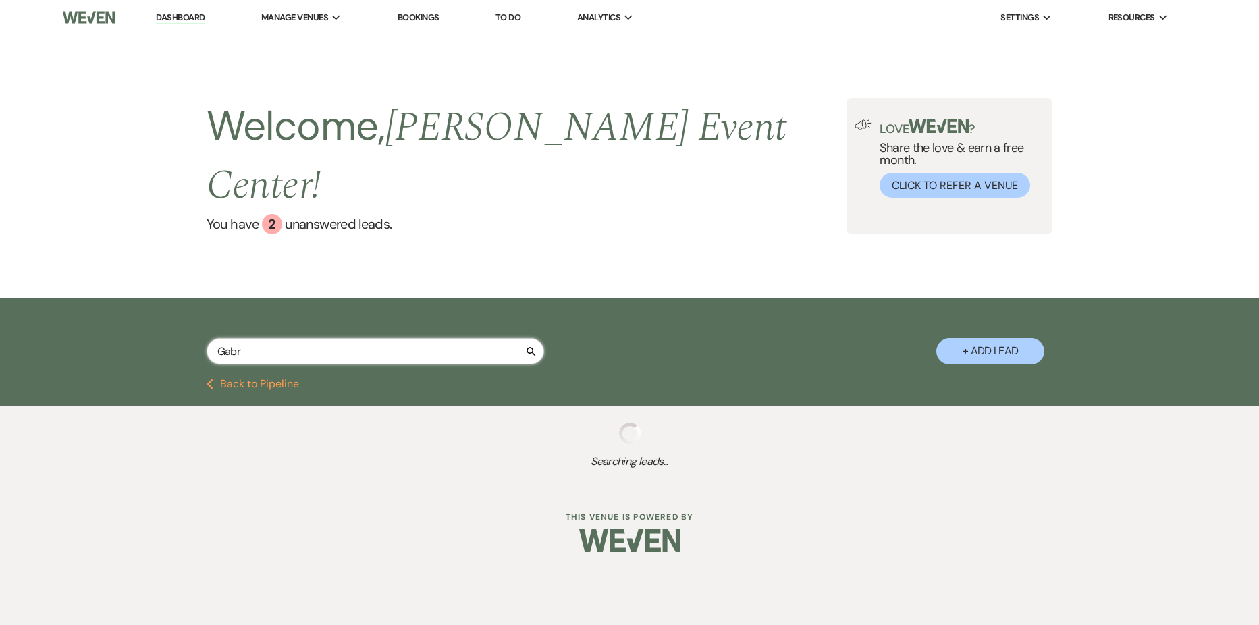
select select "2"
select select "5"
select select "2"
select select "5"
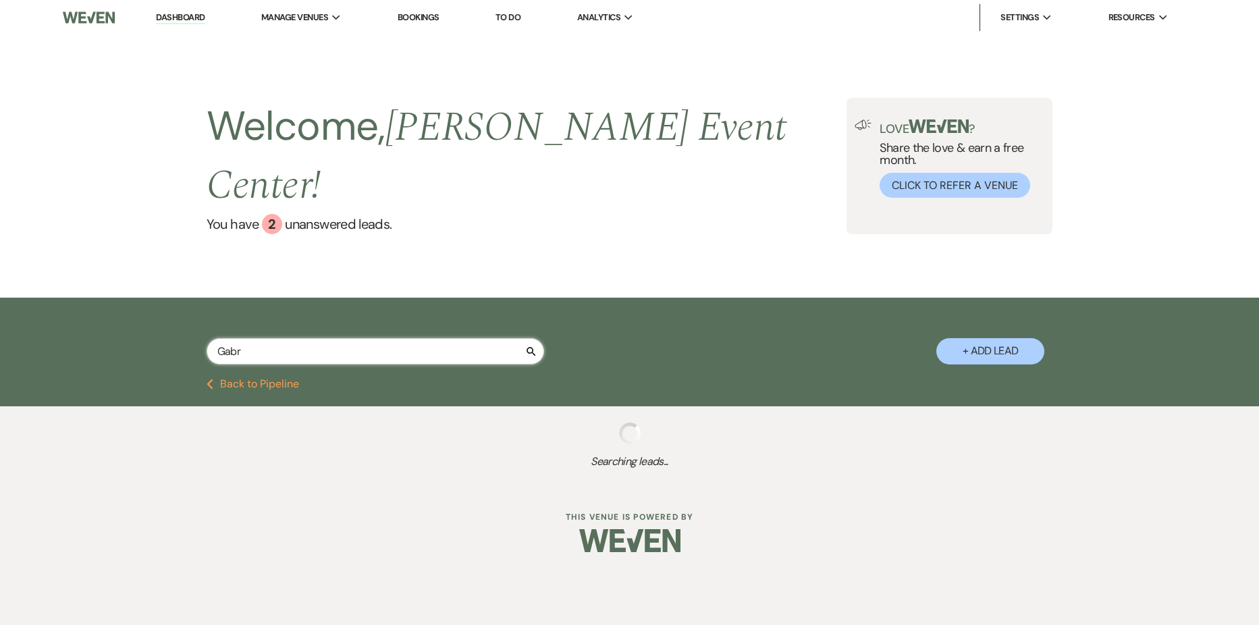
select select "4"
select select "5"
select select "8"
select select "4"
select select "2"
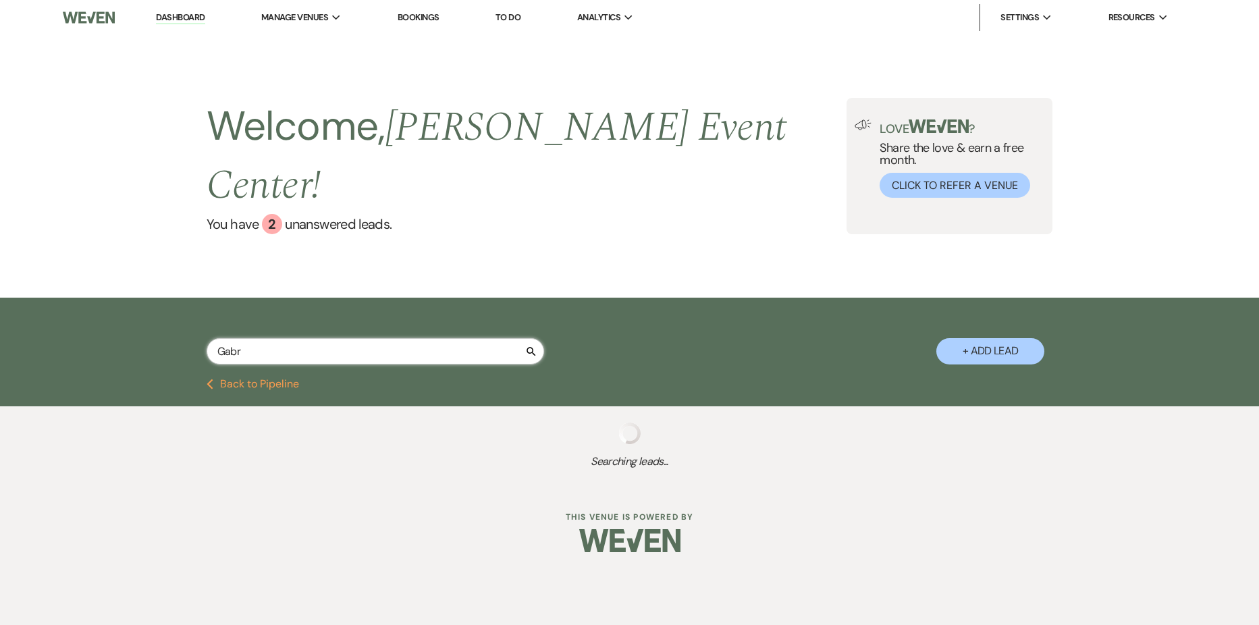
select select "5"
select select "8"
select select "6"
select select "8"
select select "4"
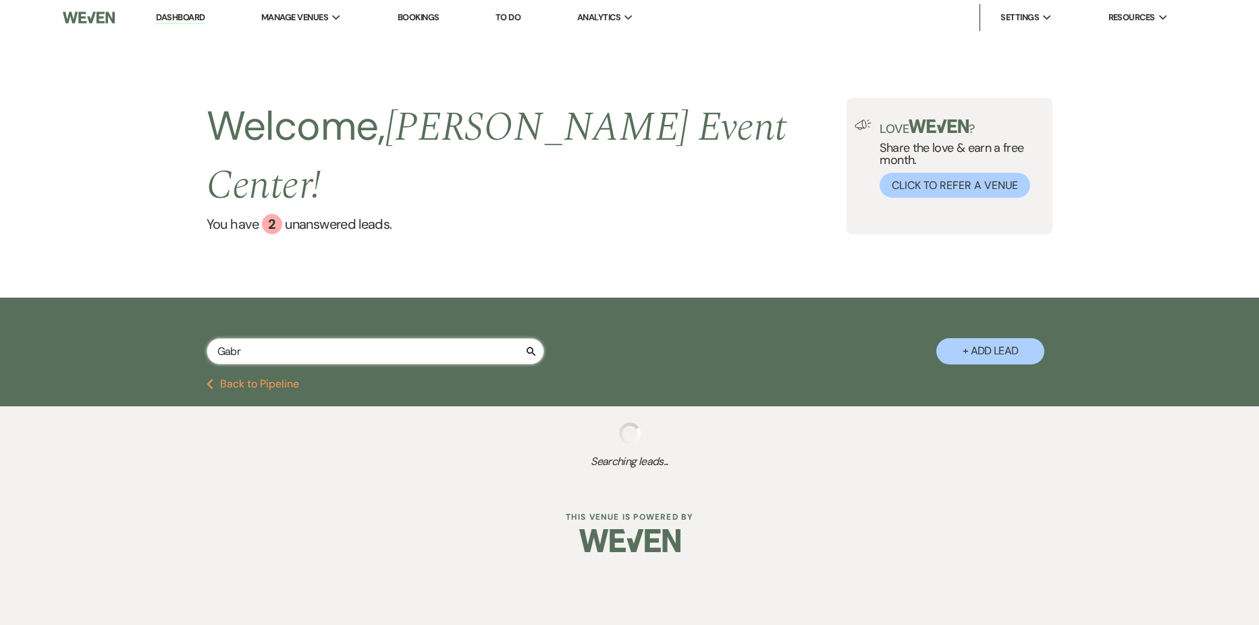
select select "5"
select select "4"
select select "8"
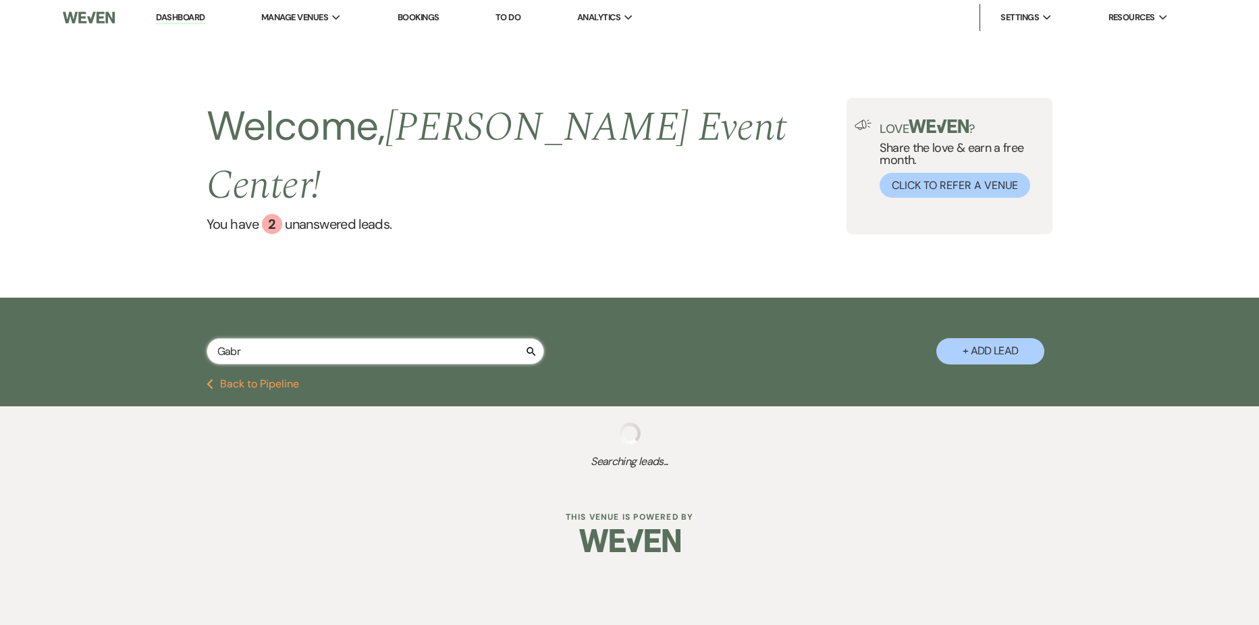
select select "6"
select select "8"
select select "7"
select select "9"
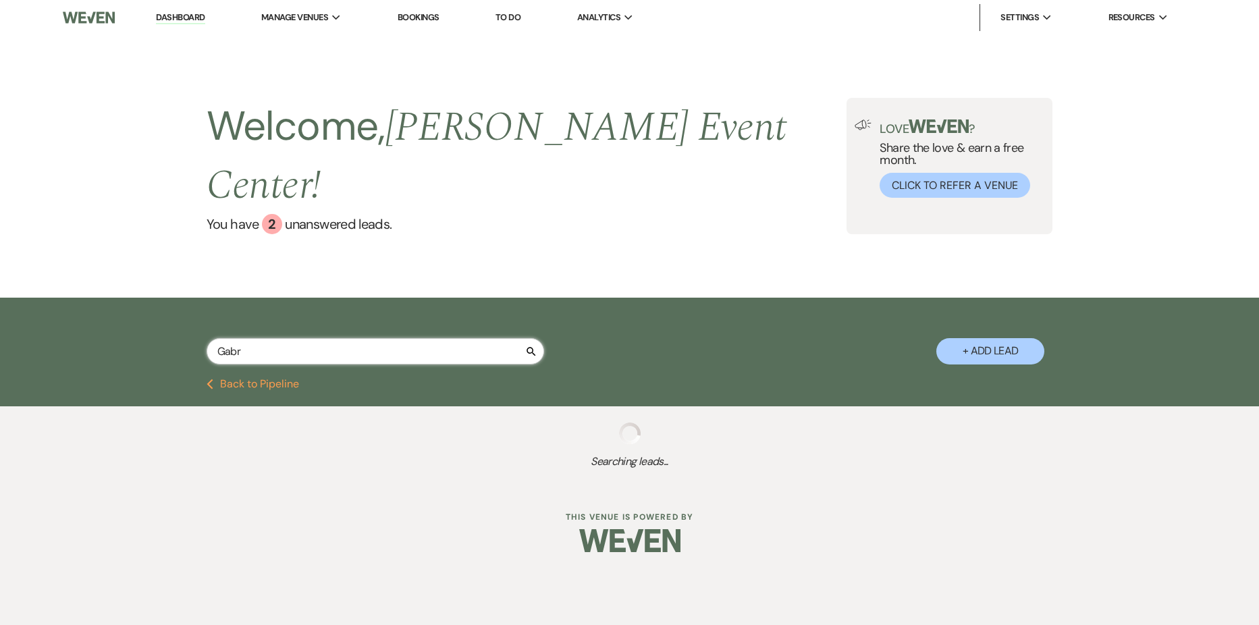
select select "5"
select select "2"
select select "4"
select select "2"
select select "8"
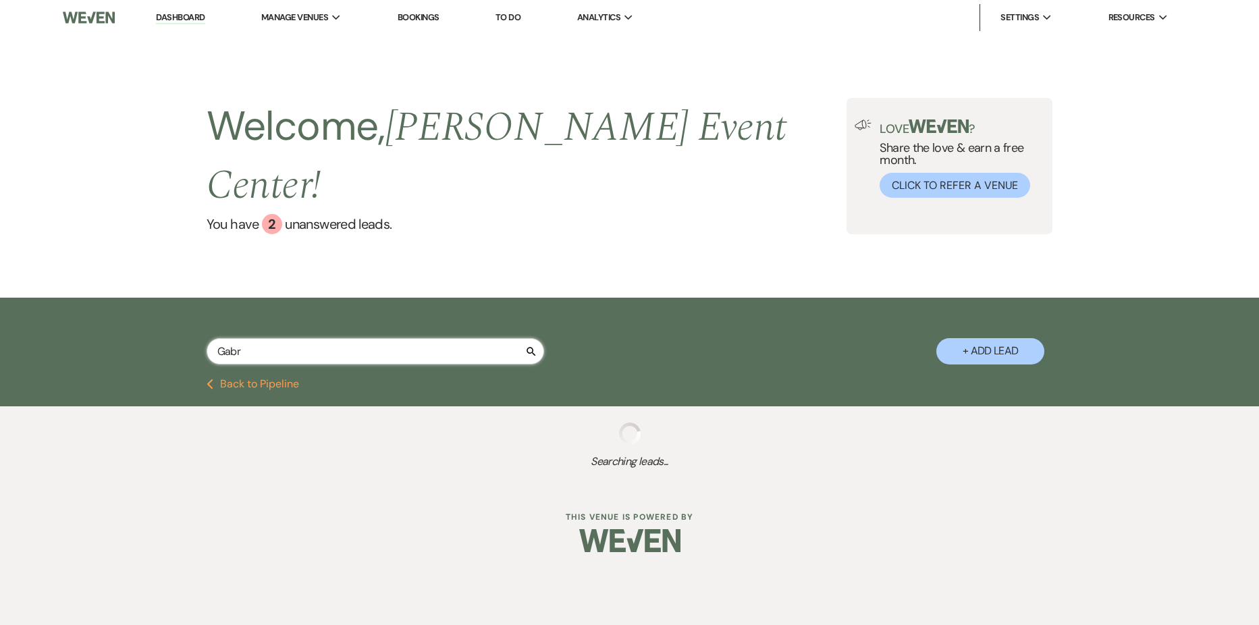
select select "8"
select select "5"
select select "2"
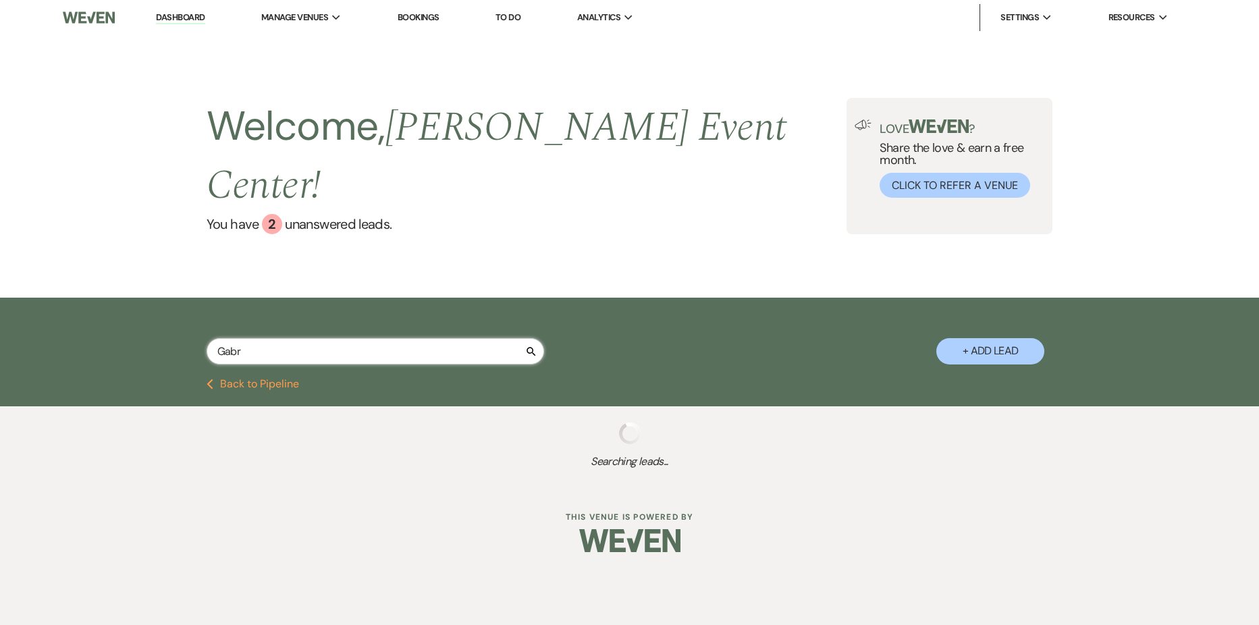
select select "4"
select select "2"
select select "8"
select select "6"
select select "8"
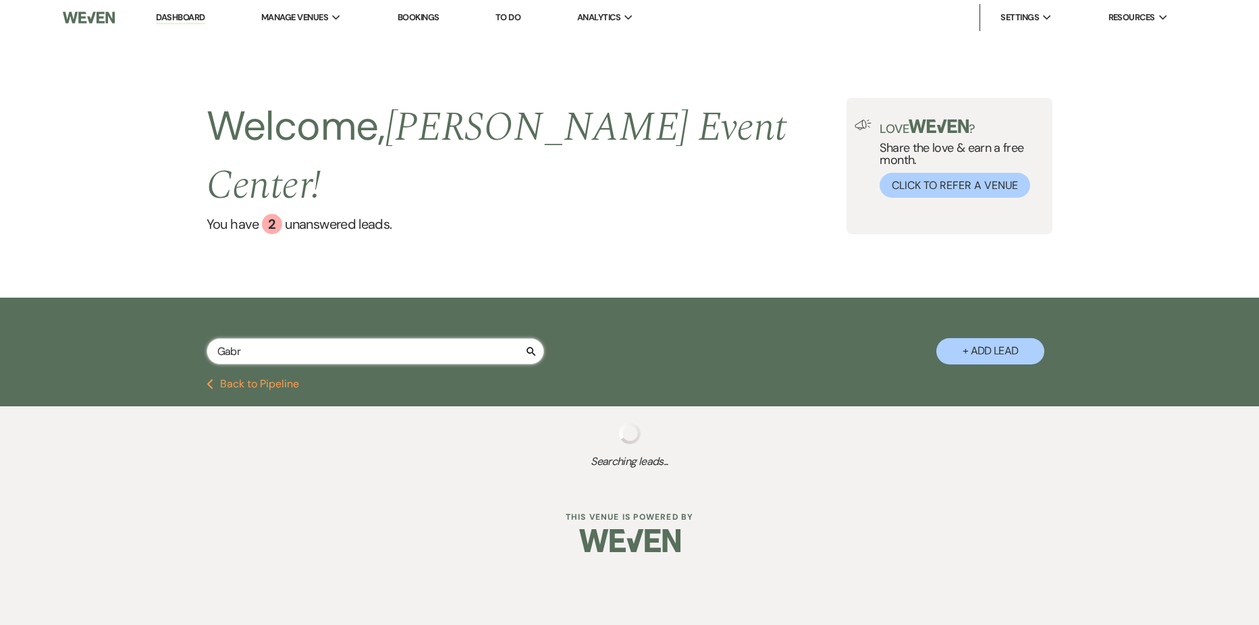
select select "6"
select select "5"
select select "8"
select select "4"
select select "5"
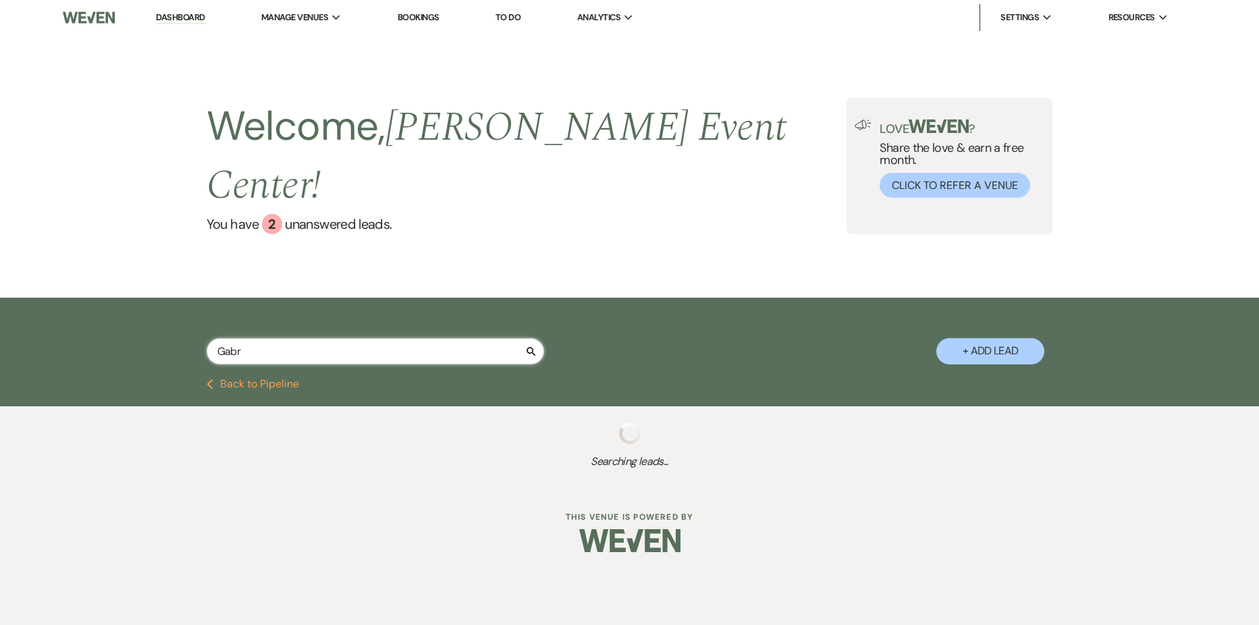
select select "8"
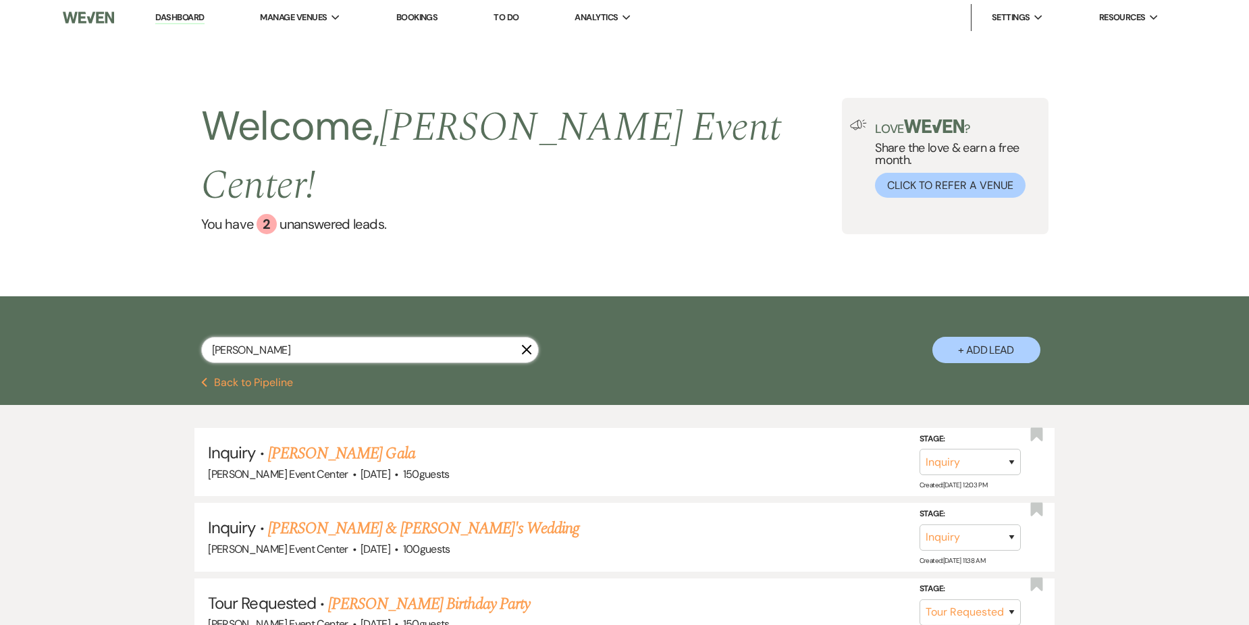
click at [327, 337] on input "[PERSON_NAME]" at bounding box center [370, 350] width 338 height 26
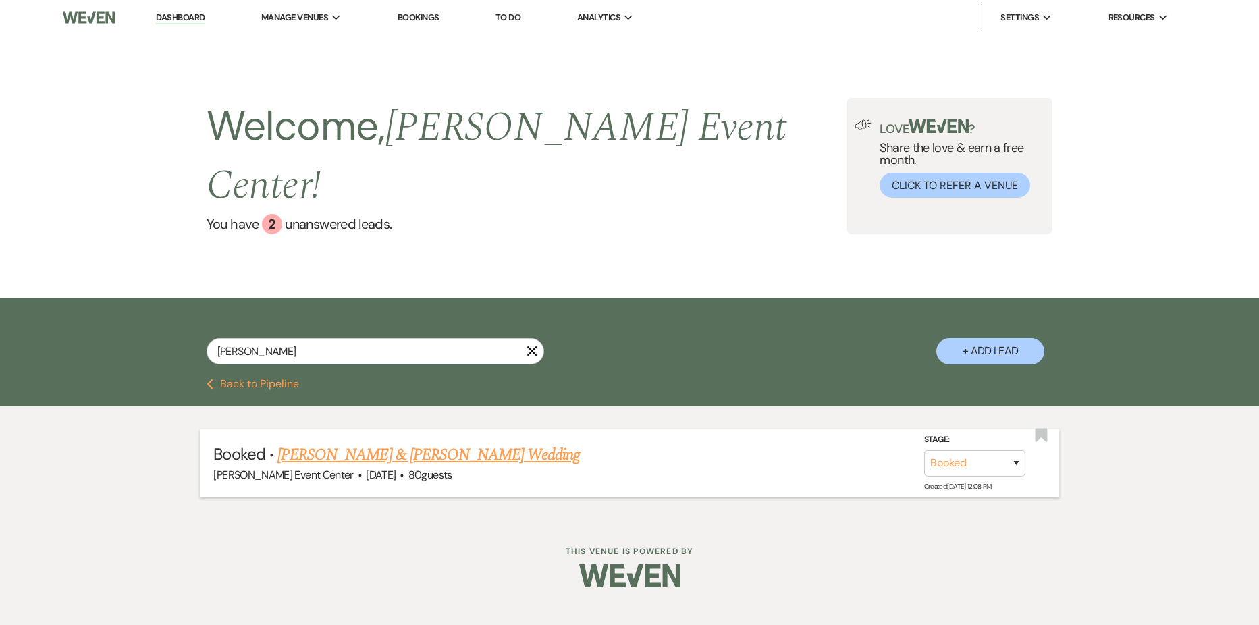
click at [359, 443] on link "[PERSON_NAME] & [PERSON_NAME] Wedding" at bounding box center [429, 455] width 303 height 24
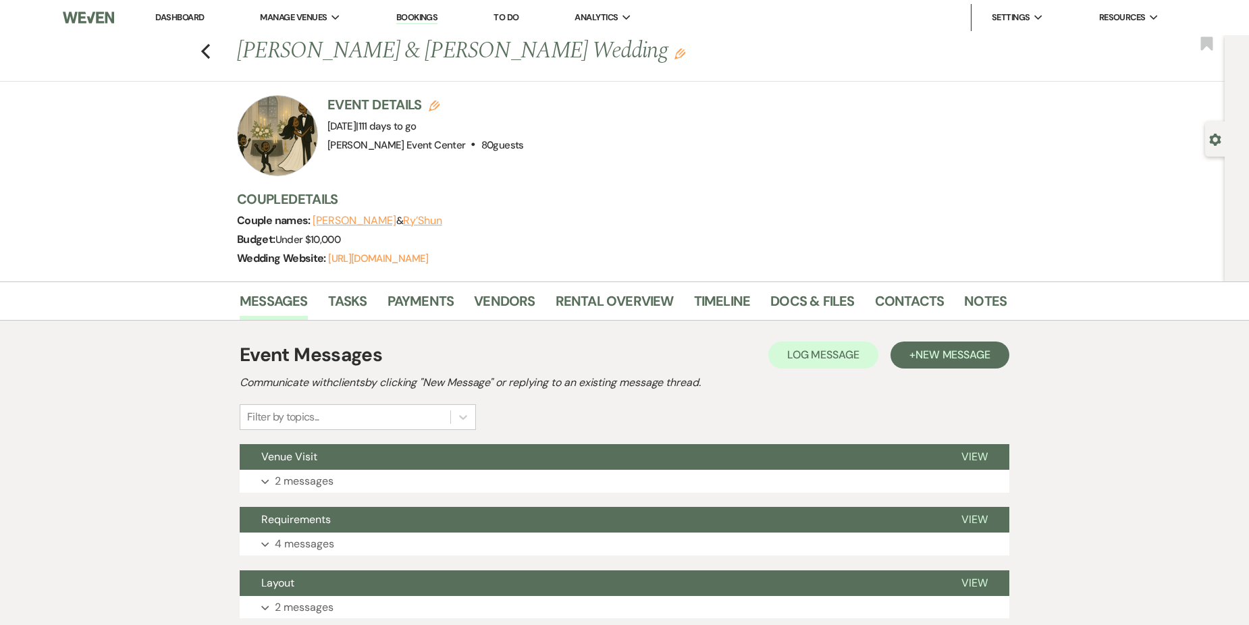
scroll to position [226, 0]
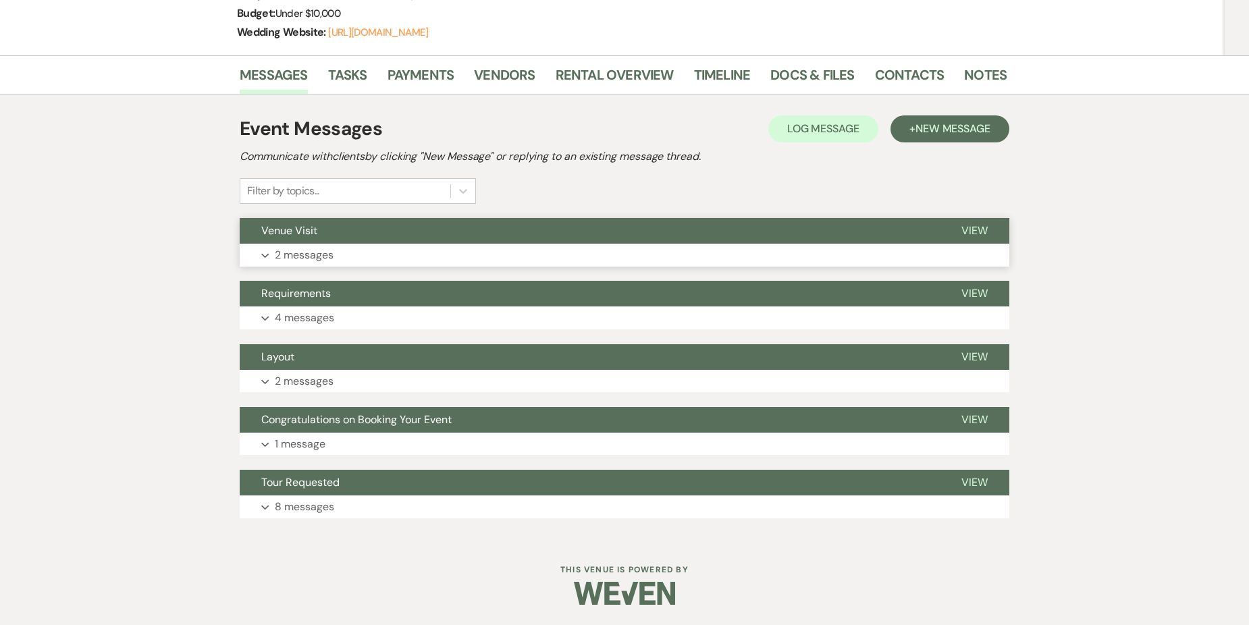
click at [300, 243] on button "Venue Visit" at bounding box center [590, 231] width 700 height 26
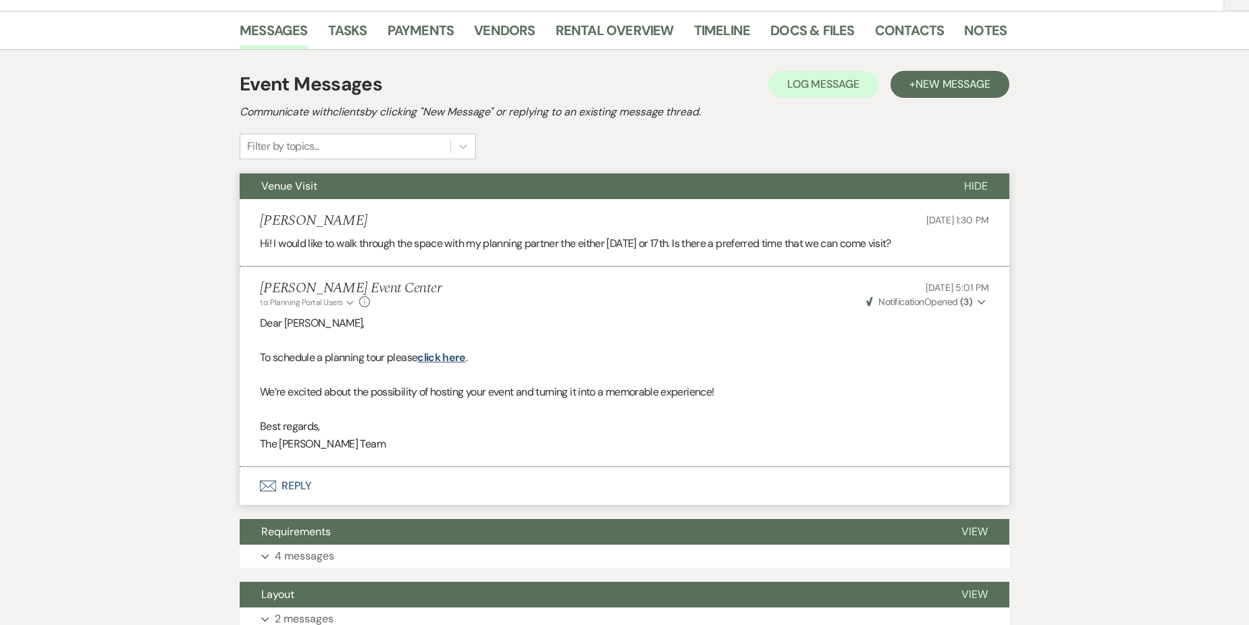
scroll to position [294, 0]
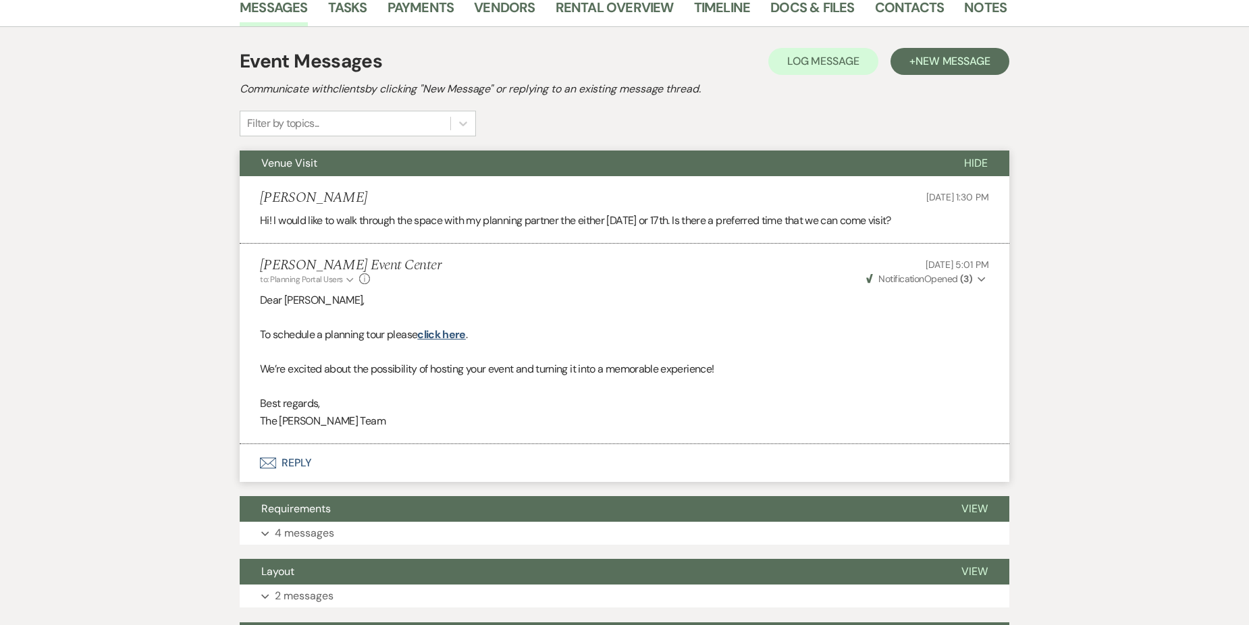
click at [292, 457] on button "Envelope Reply" at bounding box center [625, 463] width 770 height 38
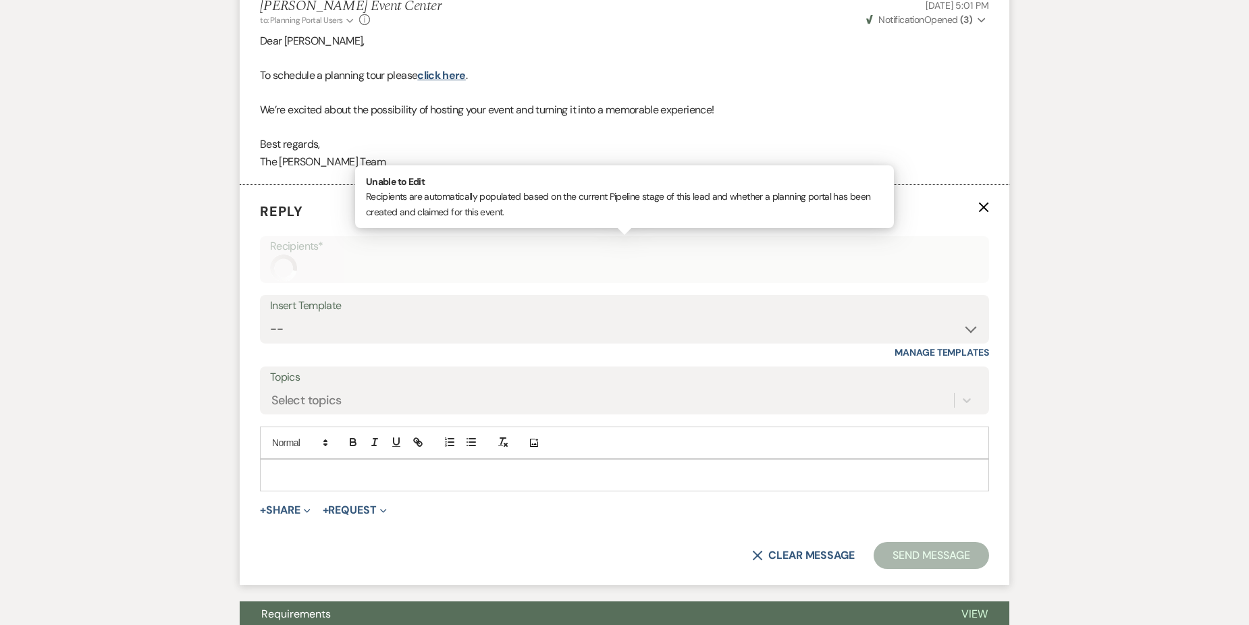
scroll to position [625, 0]
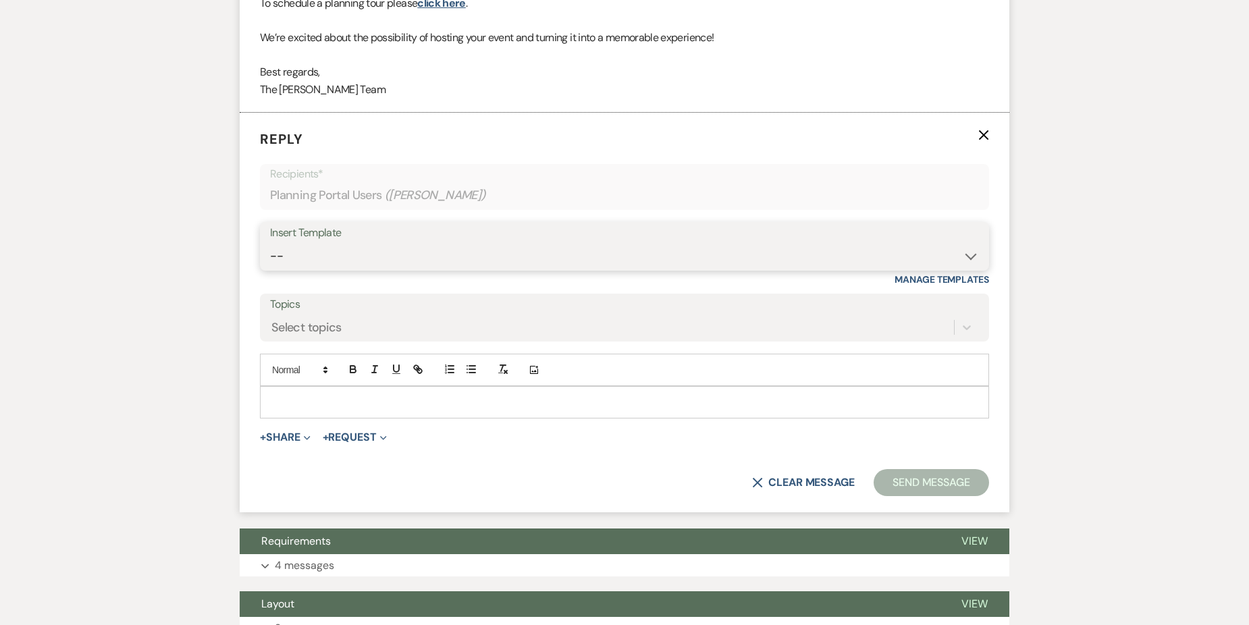
click at [417, 253] on select "-- Weven Planning Portal Introduction (Booked Events) Initial Inquiry Response …" at bounding box center [624, 256] width 709 height 26
click at [323, 400] on p at bounding box center [625, 402] width 708 height 15
paste div
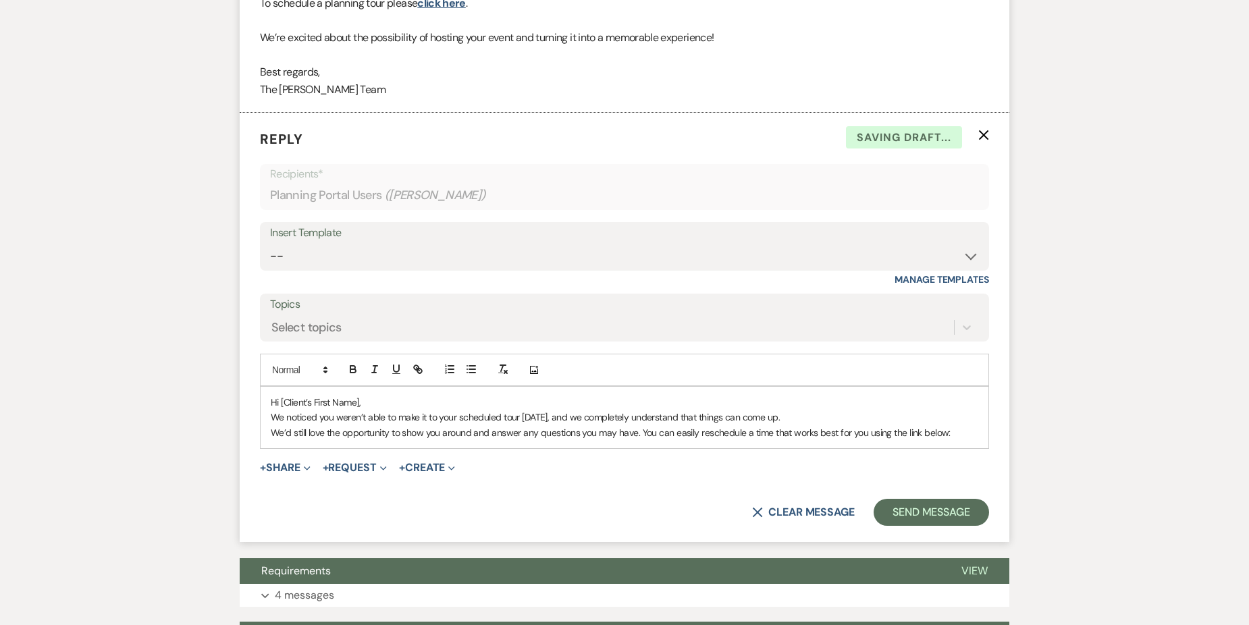
click at [360, 404] on p "Hi [Client’s First Name]," at bounding box center [625, 402] width 708 height 15
drag, startPoint x: 424, startPoint y: 388, endPoint x: 424, endPoint y: 380, distance: 8.1
click at [424, 380] on div "Add Photo Hi [PERSON_NAME], We noticed you weren’t able to make it to your sche…" at bounding box center [624, 401] width 729 height 95
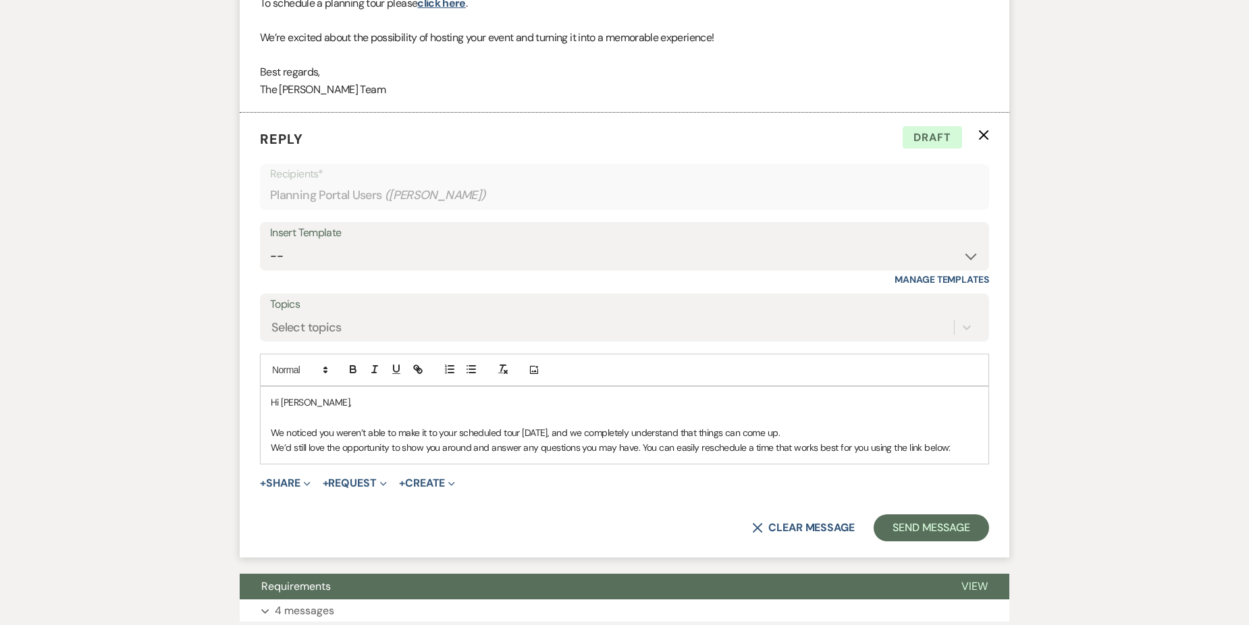
click at [951, 447] on p "We’d still love the opportunity to show you around and answer any questions you…" at bounding box center [625, 447] width 708 height 15
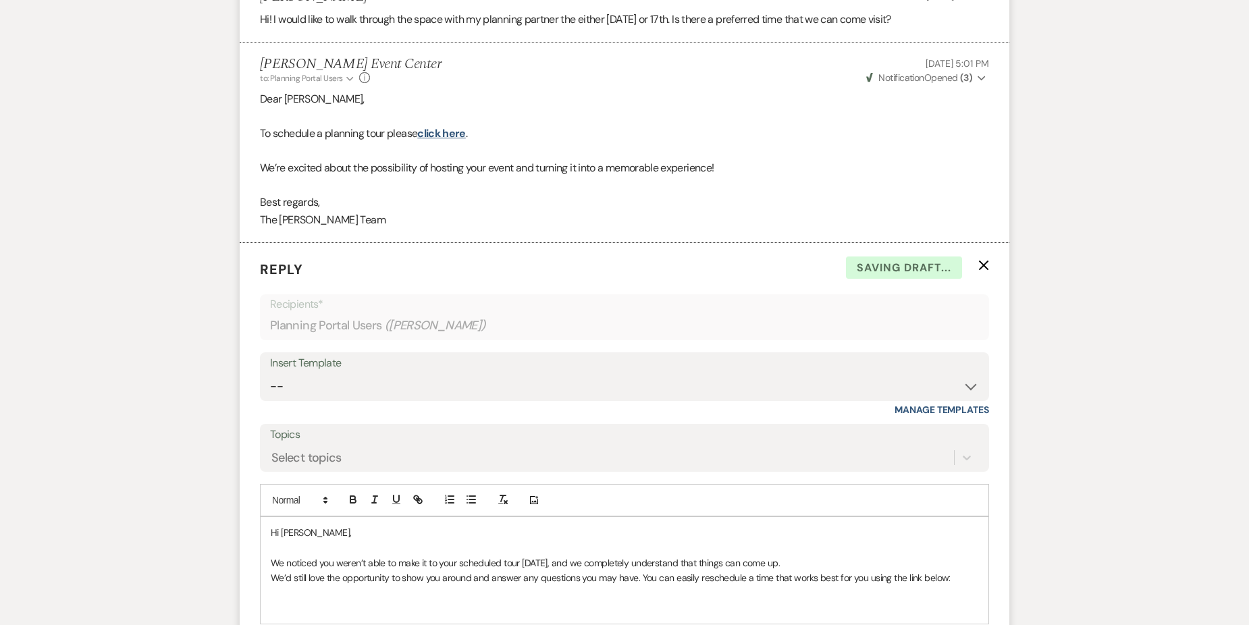
scroll to position [490, 0]
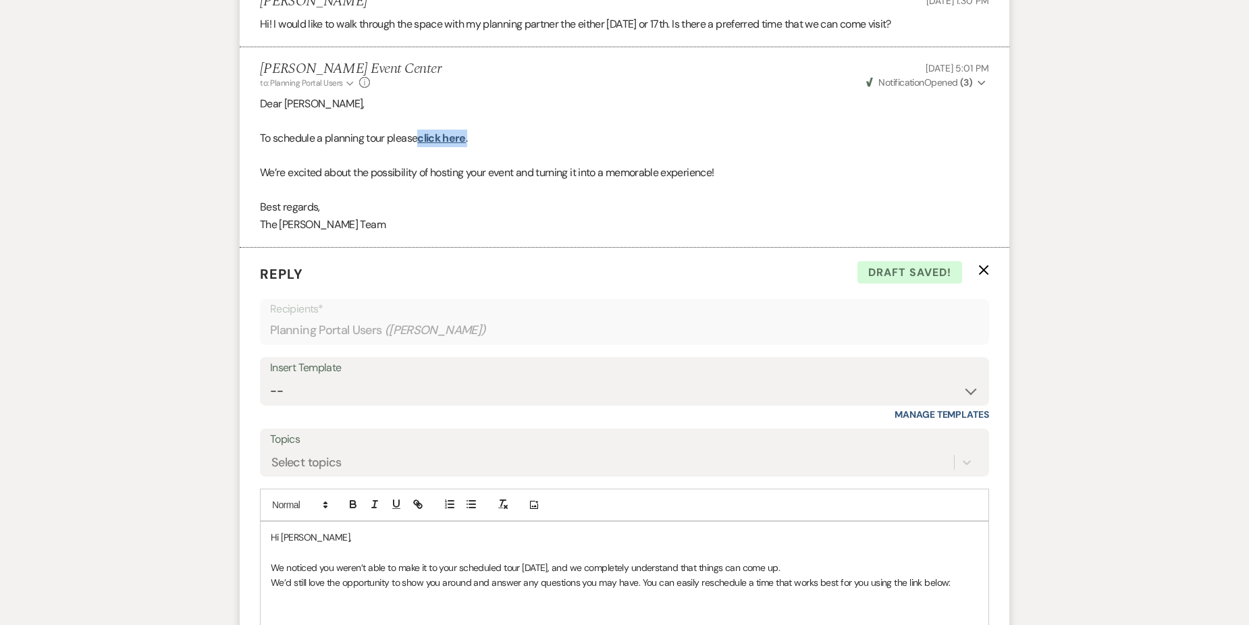
drag, startPoint x: 417, startPoint y: 134, endPoint x: 475, endPoint y: 132, distance: 57.4
click at [475, 132] on p "To schedule a planning tour please click here ." at bounding box center [624, 139] width 729 height 18
drag, startPoint x: 475, startPoint y: 132, endPoint x: 448, endPoint y: 138, distance: 27.7
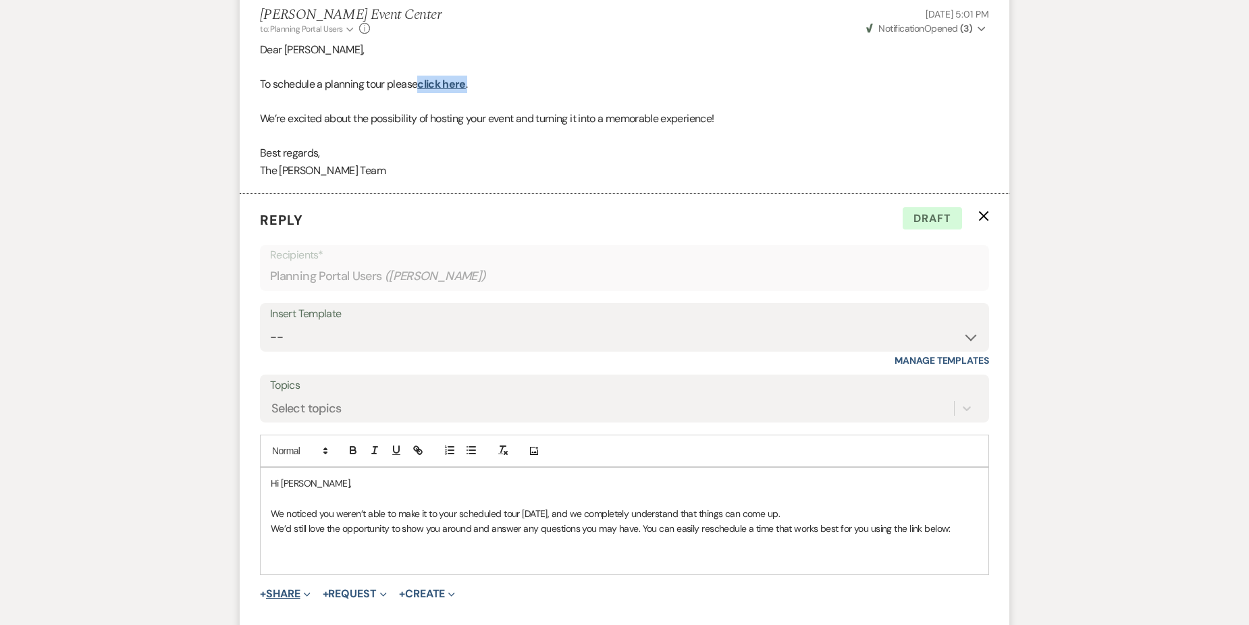
scroll to position [625, 0]
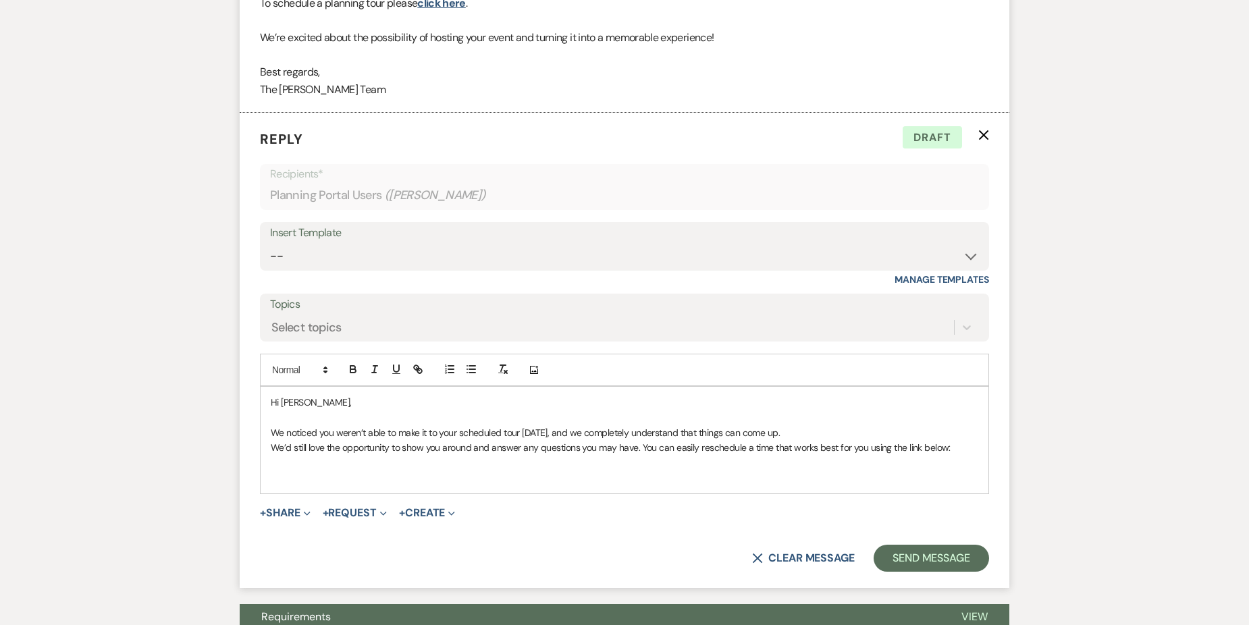
click at [265, 477] on div "Hi [PERSON_NAME], We noticed you weren’t able to make it to your scheduled tour…" at bounding box center [625, 440] width 728 height 107
click at [724, 473] on p "[URL][DOMAIN_NAME]" at bounding box center [625, 478] width 708 height 15
drag, startPoint x: 269, startPoint y: 479, endPoint x: 719, endPoint y: 486, distance: 449.8
click at [719, 486] on div "Hi [PERSON_NAME], We noticed you weren’t able to make it to your scheduled tour…" at bounding box center [625, 440] width 728 height 107
copy p "[URL][DOMAIN_NAME]"
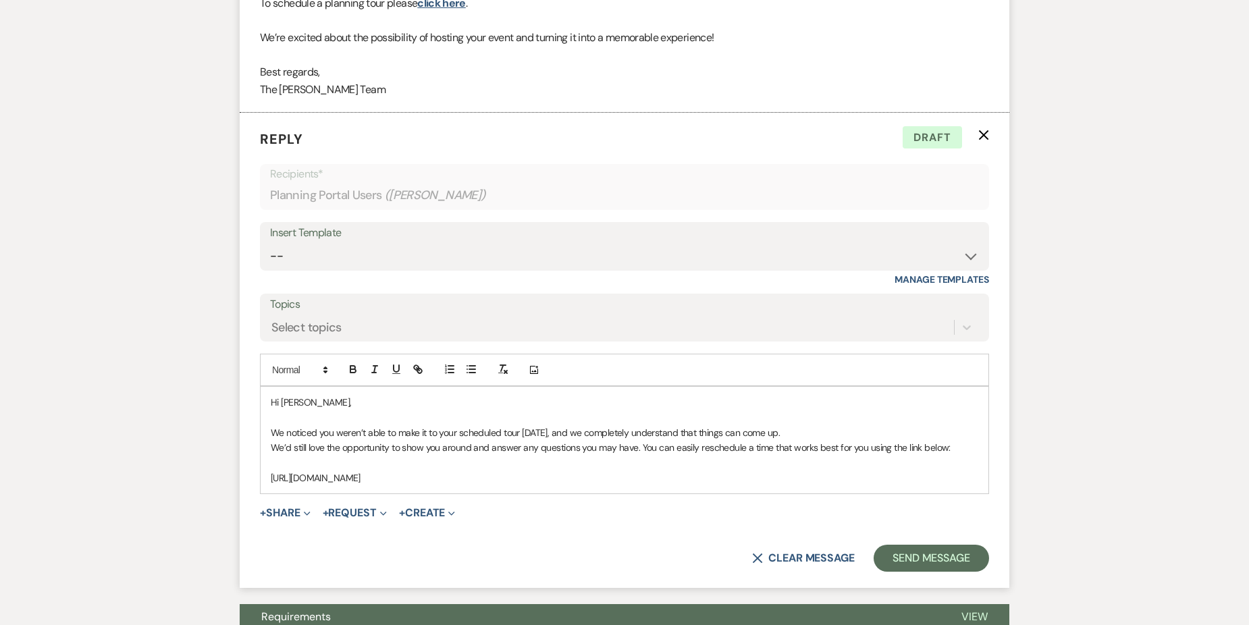
click at [861, 493] on div "Hi [PERSON_NAME], We noticed you weren’t able to make it to your scheduled tour…" at bounding box center [625, 440] width 728 height 107
drag, startPoint x: 675, startPoint y: 477, endPoint x: 240, endPoint y: 478, distance: 434.9
click at [240, 478] on form "Reply X Draft Recipients* Planning Portal Users ( [PERSON_NAME] ) Insert Templa…" at bounding box center [625, 350] width 770 height 475
drag, startPoint x: 868, startPoint y: 448, endPoint x: 948, endPoint y: 444, distance: 79.8
click at [948, 444] on p "We’d still love the opportunity to show you around and answer any questions you…" at bounding box center [625, 447] width 708 height 15
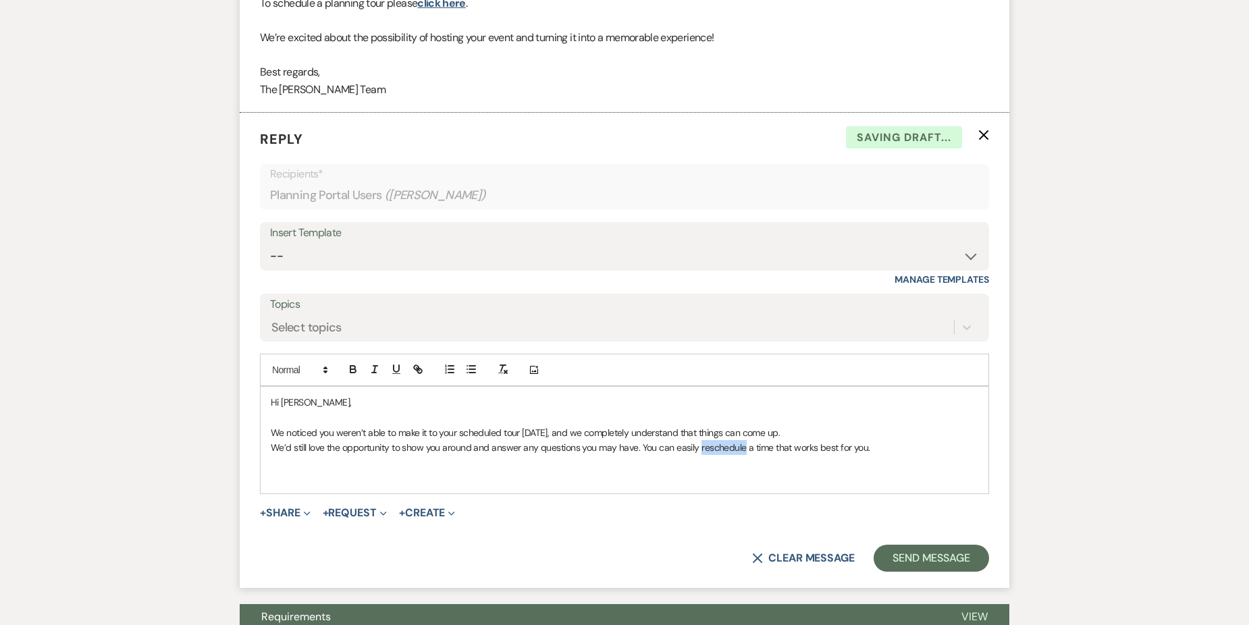
drag, startPoint x: 700, startPoint y: 448, endPoint x: 743, endPoint y: 448, distance: 43.2
click at [743, 448] on p "We’d still love the opportunity to show you around and answer any questions you…" at bounding box center [625, 447] width 708 height 15
drag, startPoint x: 721, startPoint y: 447, endPoint x: 419, endPoint y: 371, distance: 312.0
click at [415, 369] on icon "button" at bounding box center [416, 367] width 5 height 5
click at [731, 478] on input "reschedule" at bounding box center [726, 474] width 115 height 18
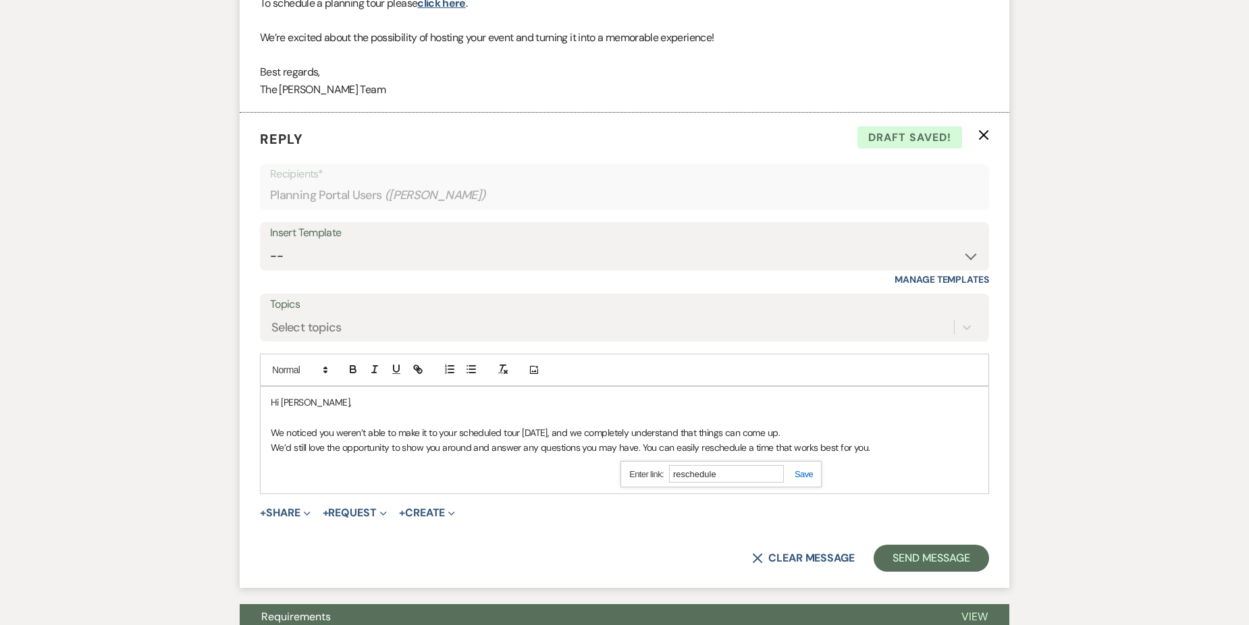
click at [731, 478] on input "reschedule" at bounding box center [726, 474] width 115 height 18
paste input "[URL][DOMAIN_NAME]"
click at [807, 477] on link at bounding box center [798, 474] width 29 height 10
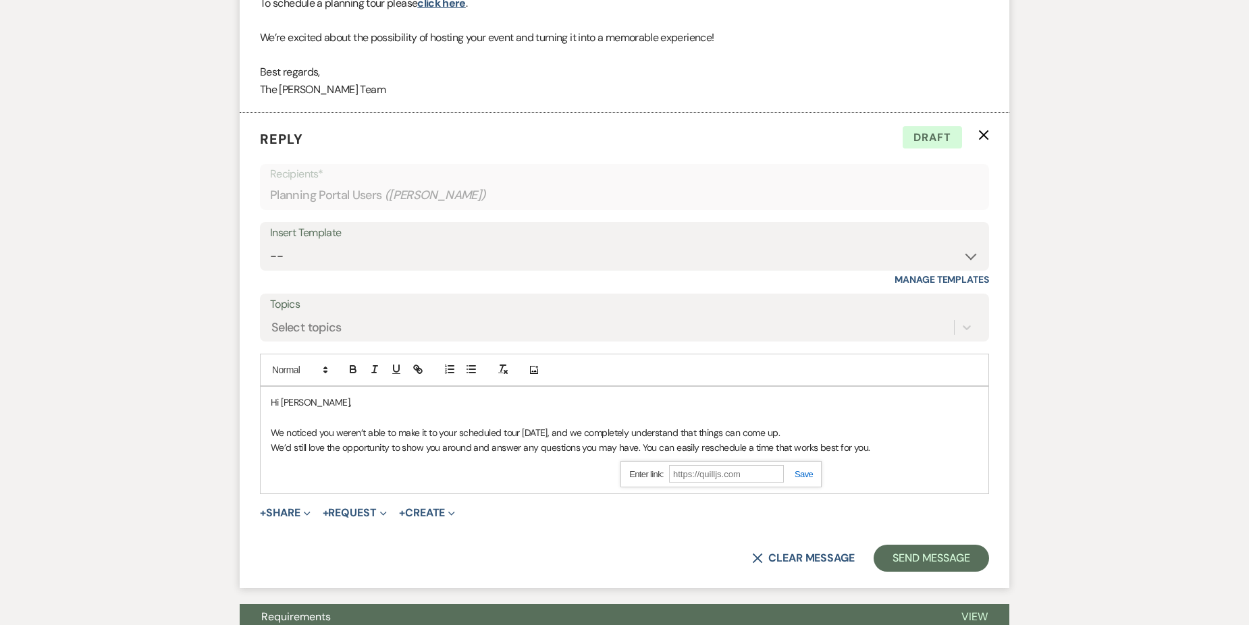
scroll to position [0, 0]
click at [727, 450] on link "reschedule" at bounding box center [722, 448] width 45 height 12
click at [726, 477] on link "[URL][DOMAIN_NAME]" at bounding box center [683, 474] width 85 height 18
click at [912, 454] on p "We’d still love the opportunity to show you around and answer any questions you…" at bounding box center [625, 447] width 708 height 15
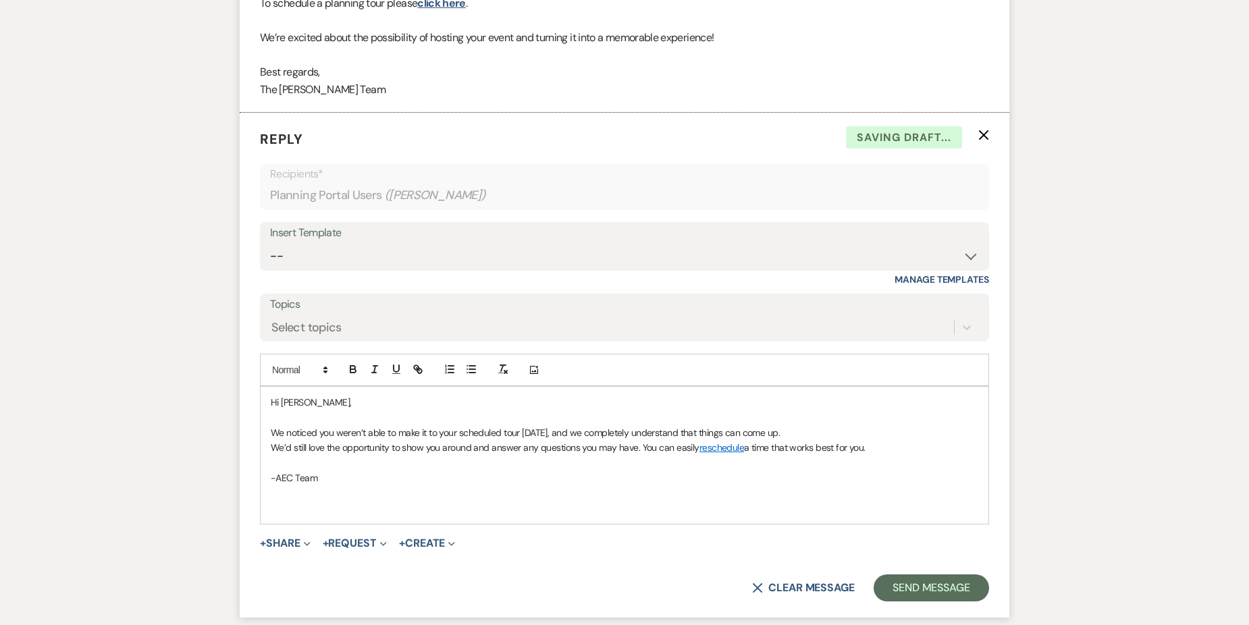
click at [305, 502] on p at bounding box center [625, 508] width 708 height 15
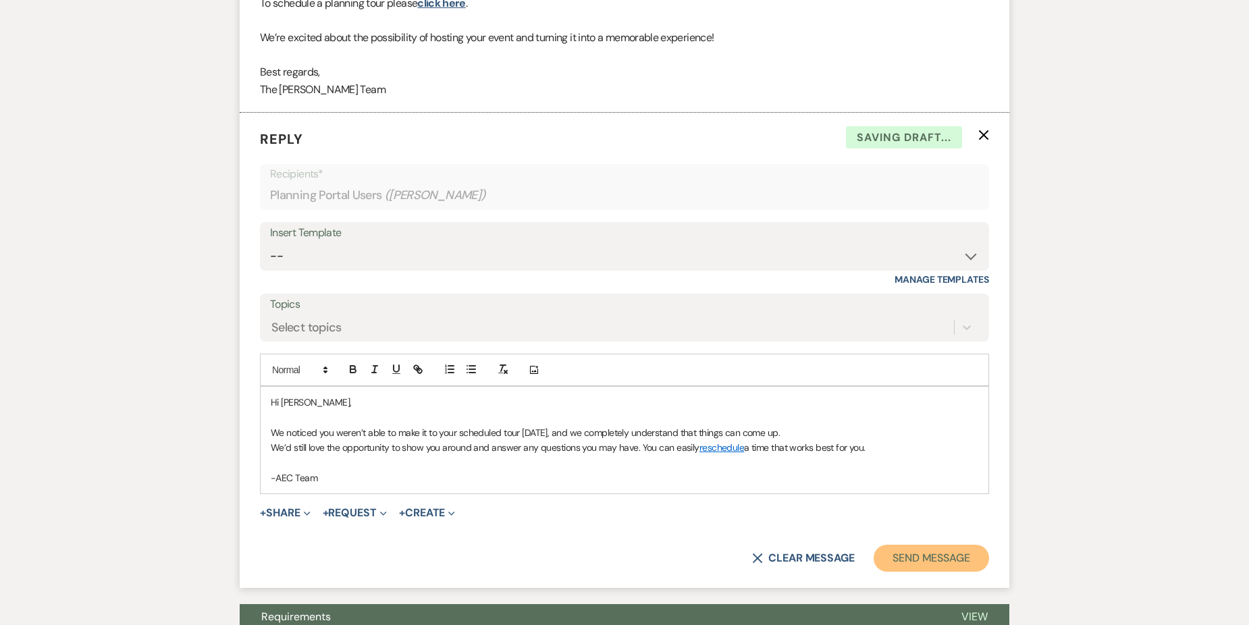
click at [902, 556] on button "Send Message" at bounding box center [931, 558] width 115 height 27
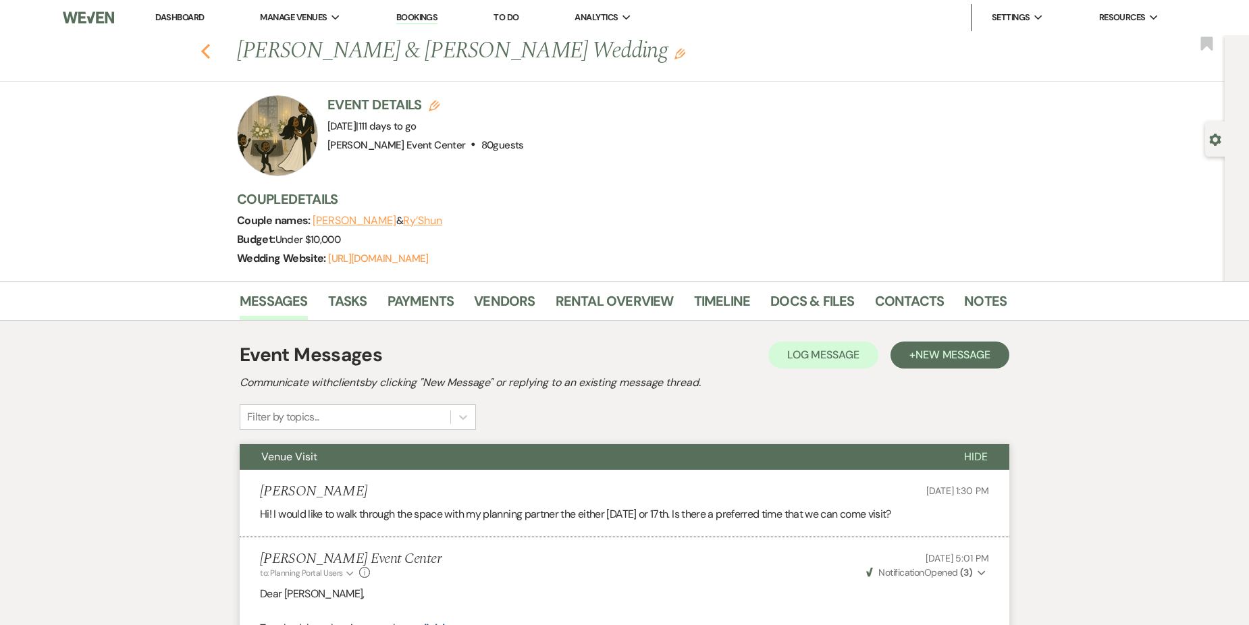
click at [207, 44] on icon "Previous" at bounding box center [206, 51] width 10 height 16
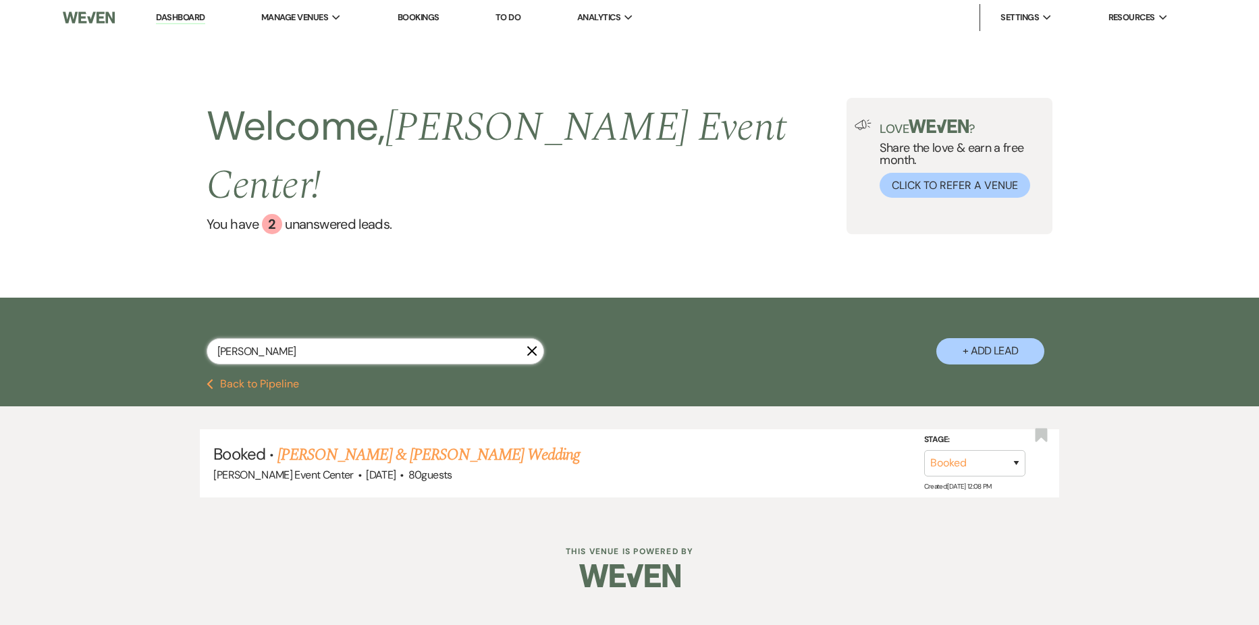
drag, startPoint x: 325, startPoint y: 317, endPoint x: 325, endPoint y: 309, distance: 7.4
click at [325, 338] on input "[PERSON_NAME]" at bounding box center [376, 351] width 338 height 26
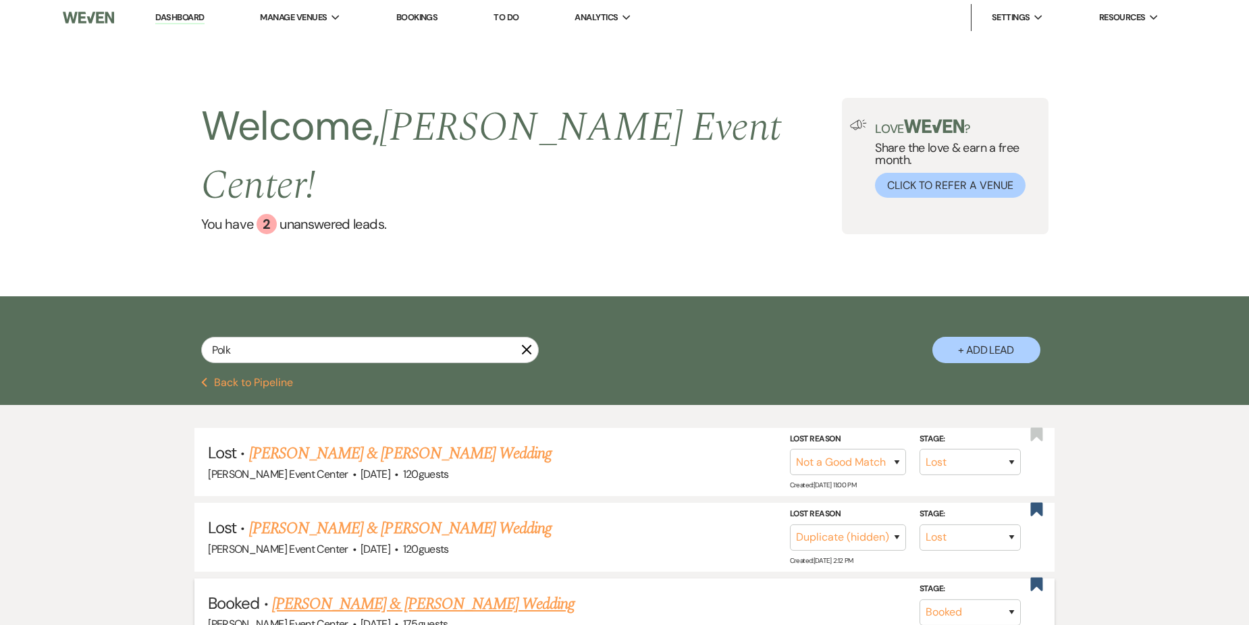
click at [467, 592] on link "[PERSON_NAME] & [PERSON_NAME] Wedding" at bounding box center [423, 604] width 303 height 24
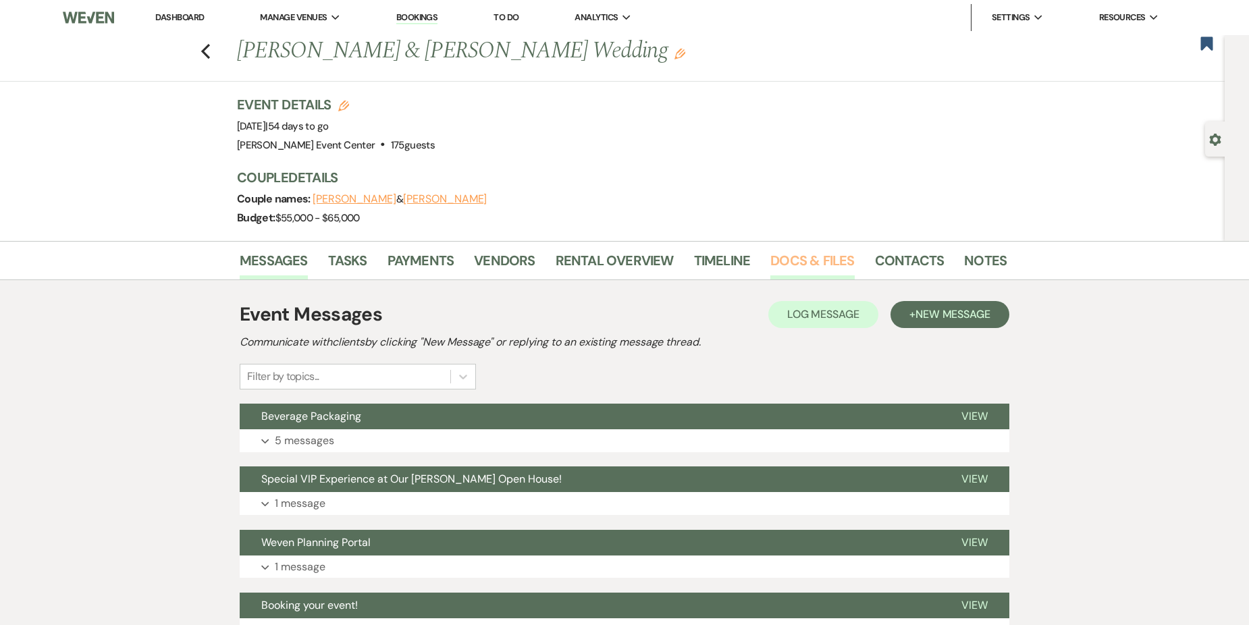
click at [777, 260] on link "Docs & Files" at bounding box center [812, 265] width 84 height 30
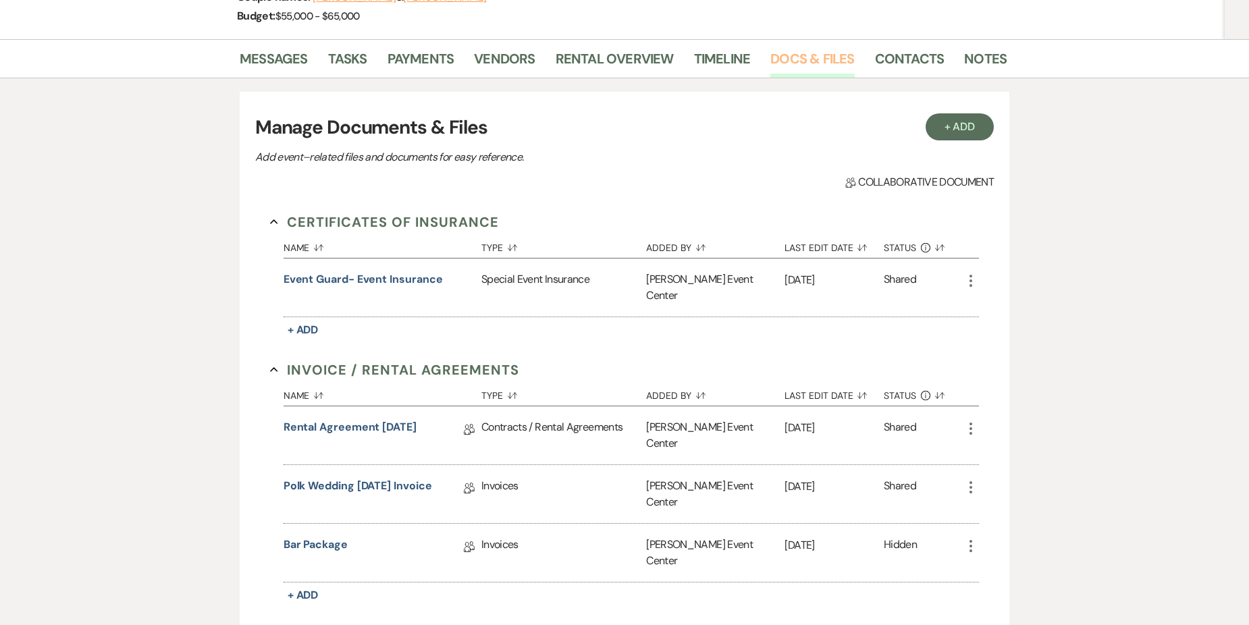
scroll to position [338, 0]
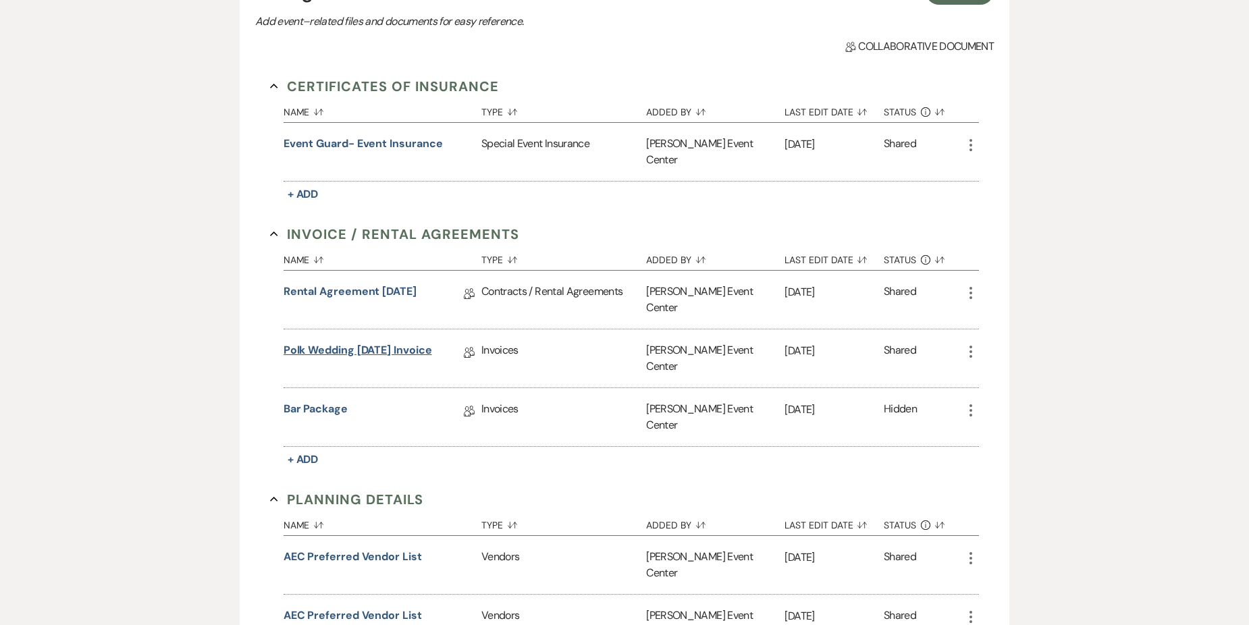
click at [373, 342] on link "Polk Wedding [DATE] Invoice" at bounding box center [358, 352] width 149 height 21
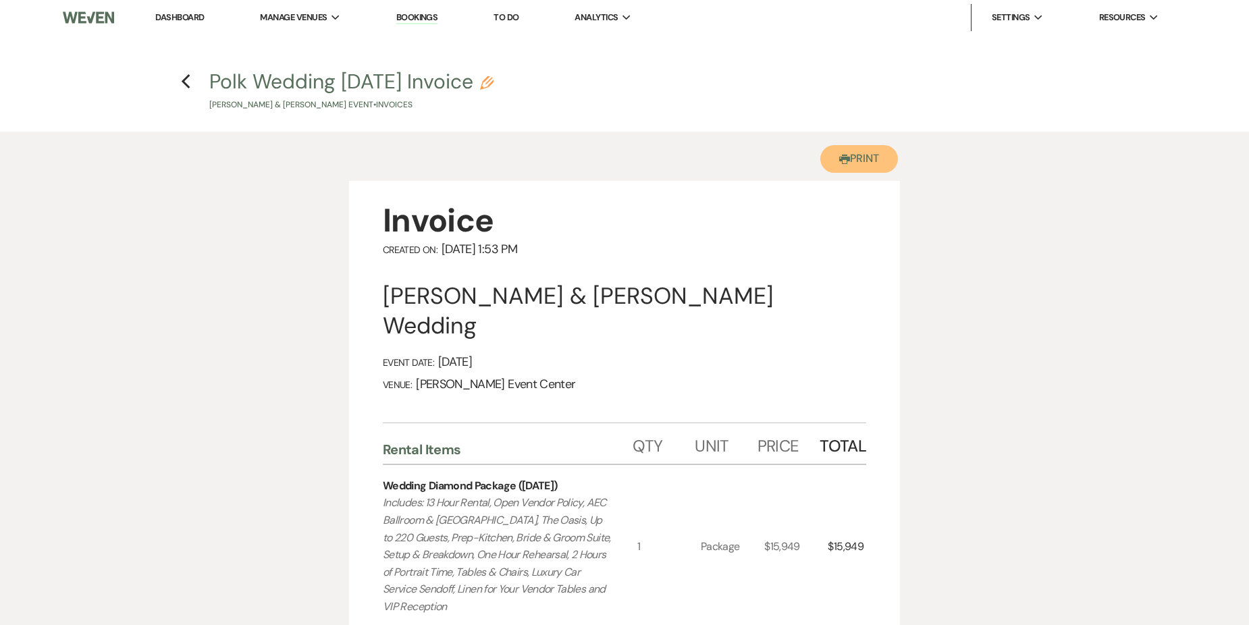
click at [840, 155] on icon "Printer" at bounding box center [844, 159] width 11 height 11
click at [186, 83] on icon "Previous" at bounding box center [186, 82] width 10 height 16
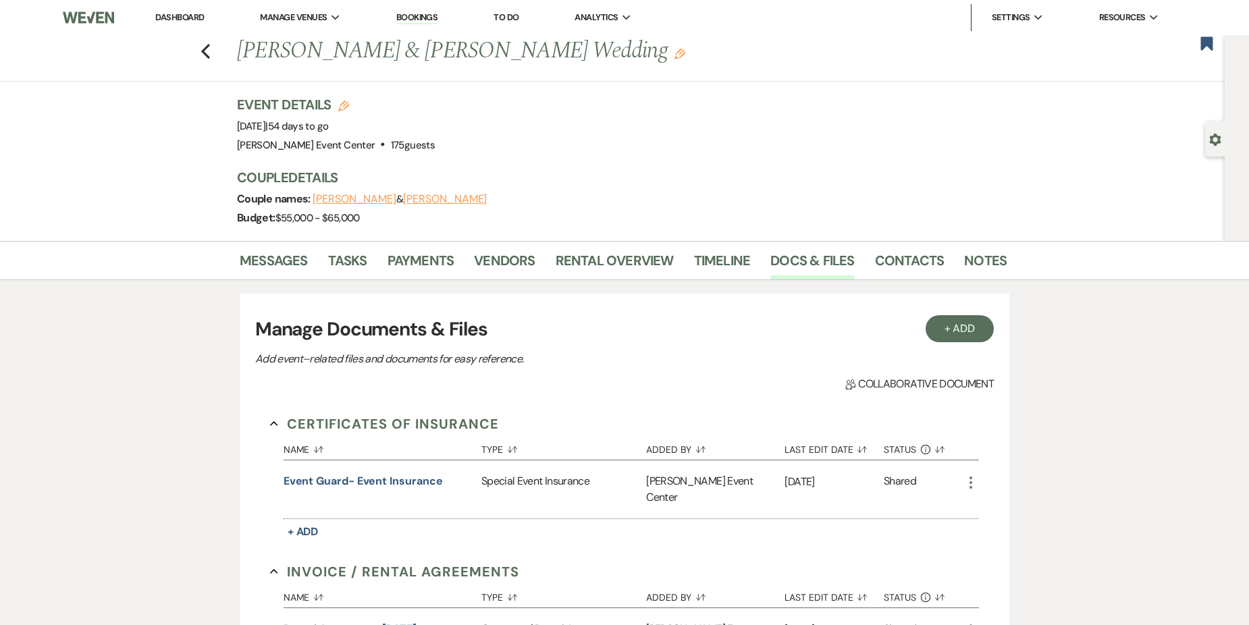
scroll to position [338, 0]
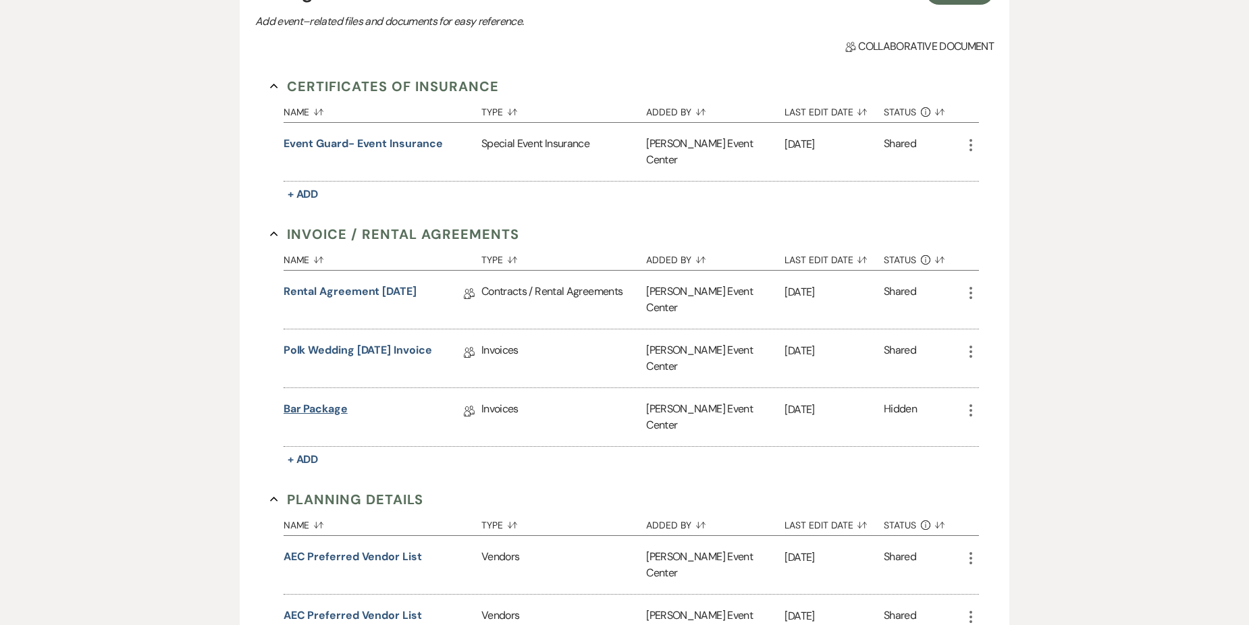
click at [323, 401] on link "Bar Package" at bounding box center [316, 411] width 64 height 21
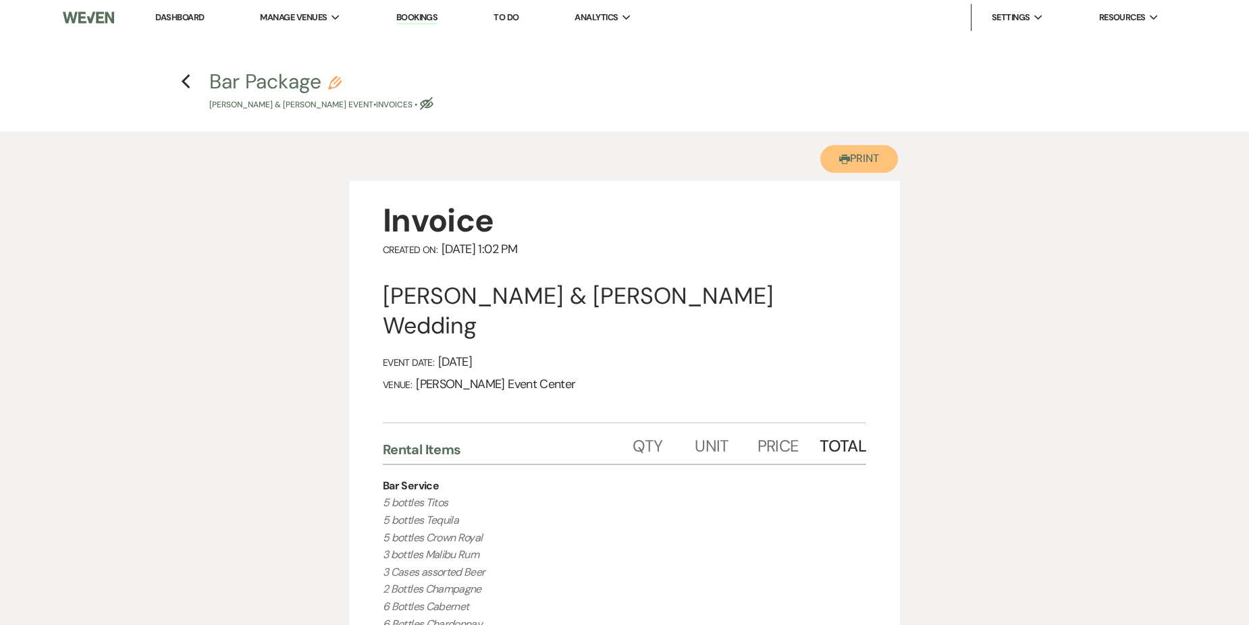
click at [860, 150] on button "Printer Print" at bounding box center [859, 159] width 78 height 28
click at [186, 82] on icon "Previous" at bounding box center [186, 82] width 10 height 16
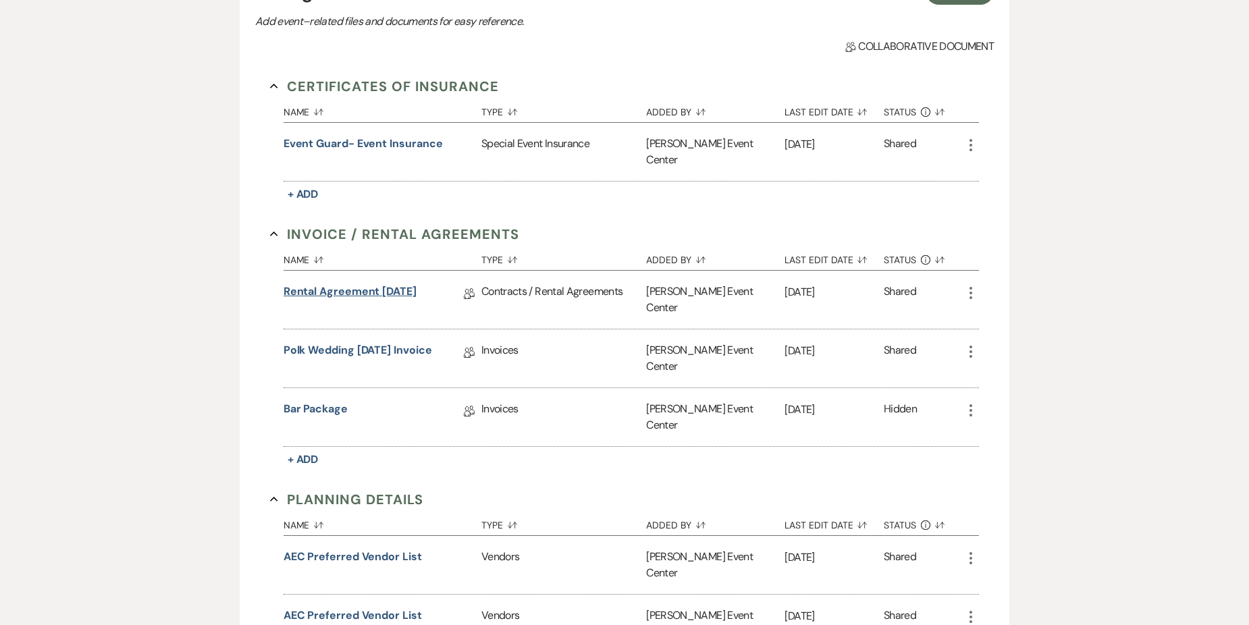
click at [396, 284] on link "Rental Agreement [DATE]" at bounding box center [350, 294] width 133 height 21
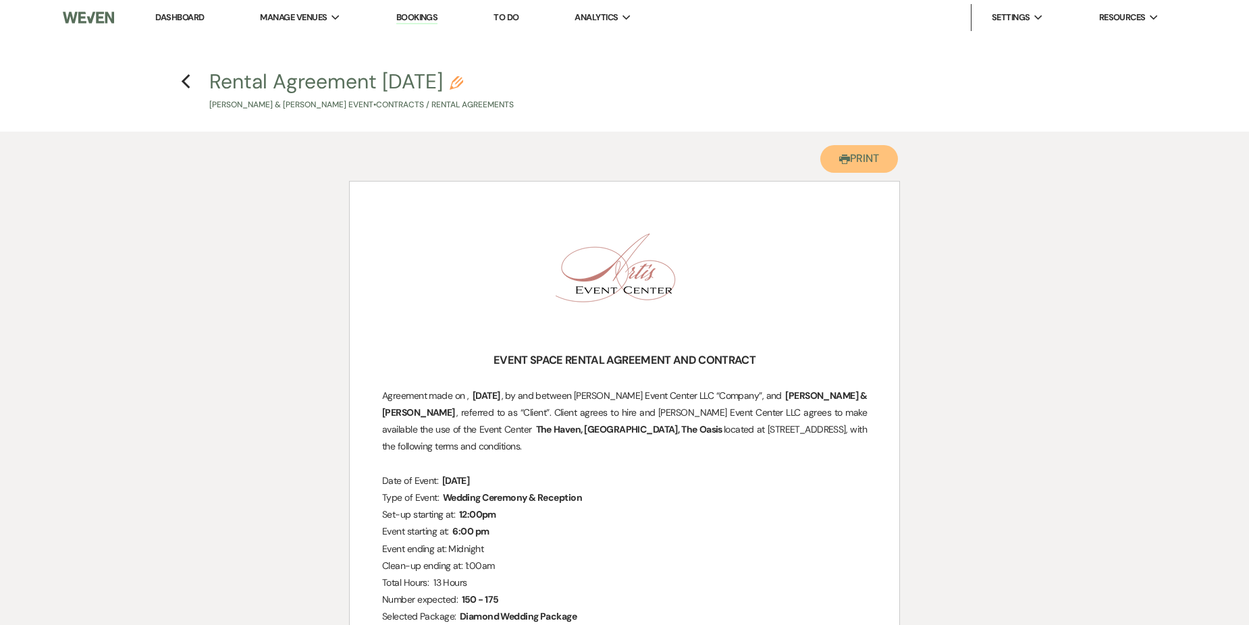
click at [889, 153] on button "Printer Print" at bounding box center [859, 159] width 78 height 28
